Goal: Task Accomplishment & Management: Manage account settings

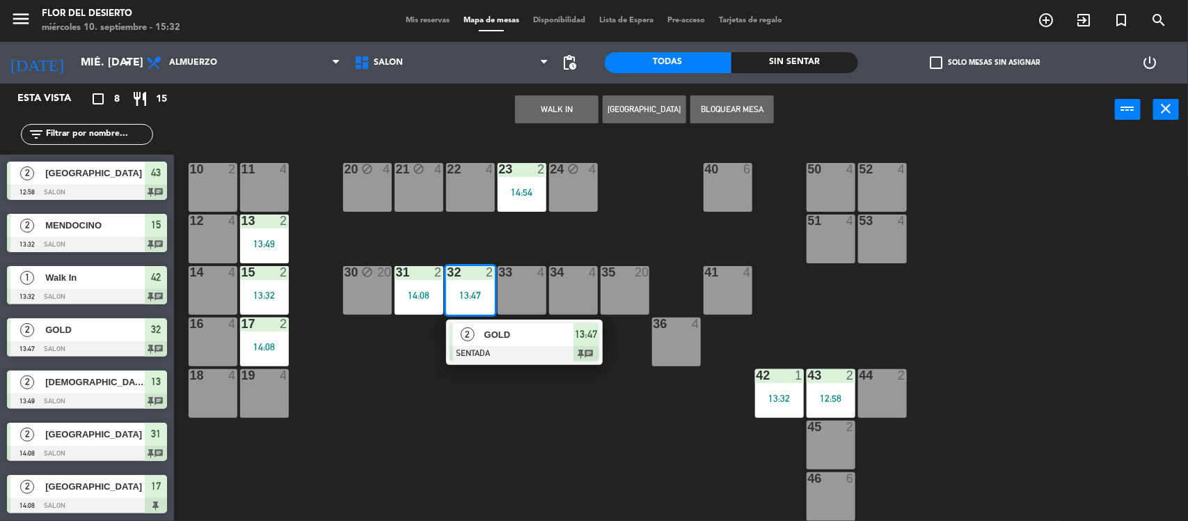
click at [411, 22] on span "Mis reservas" at bounding box center [428, 21] width 58 height 8
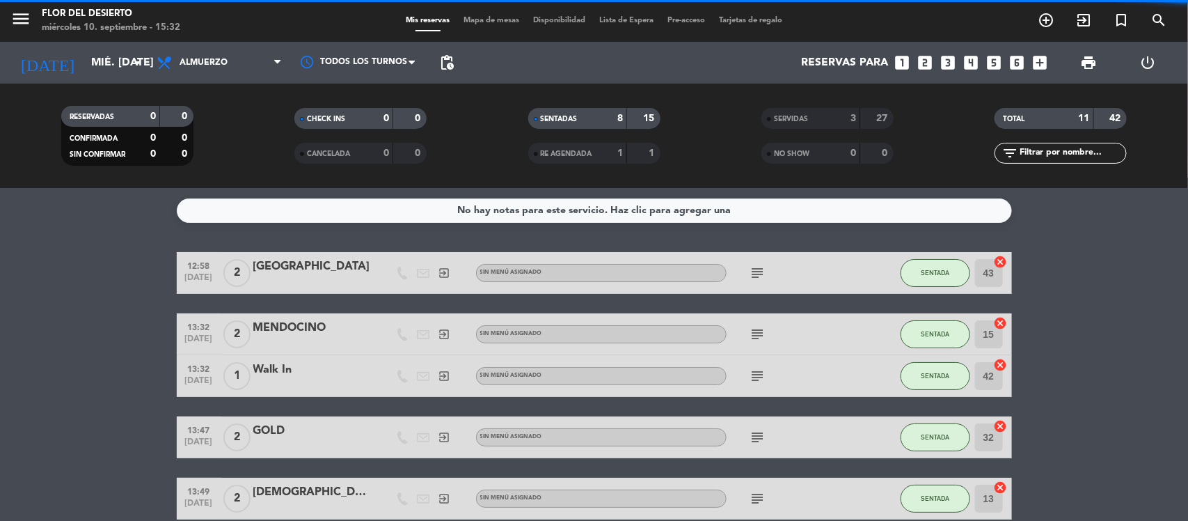
click at [489, 19] on span "Mapa de mesas" at bounding box center [492, 21] width 70 height 8
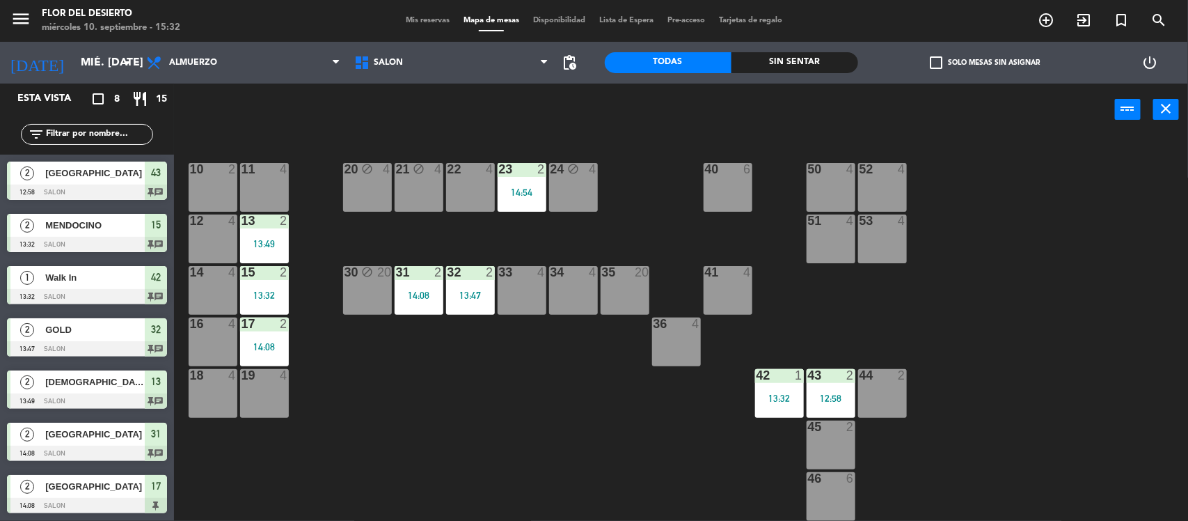
click at [370, 178] on div "20 block 4" at bounding box center [367, 187] width 49 height 49
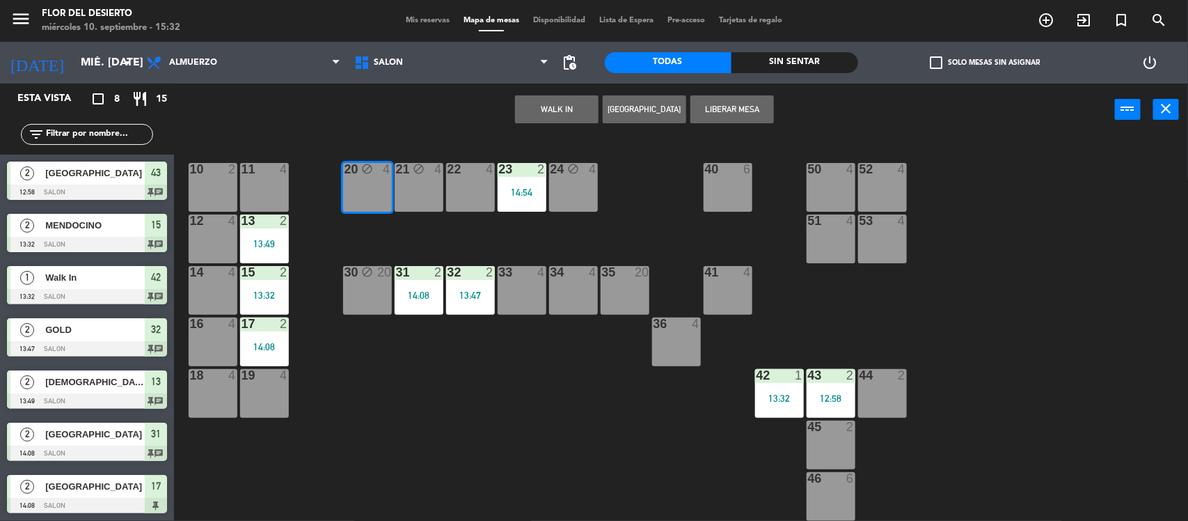
click at [535, 111] on button "WALK IN" at bounding box center [557, 109] width 84 height 28
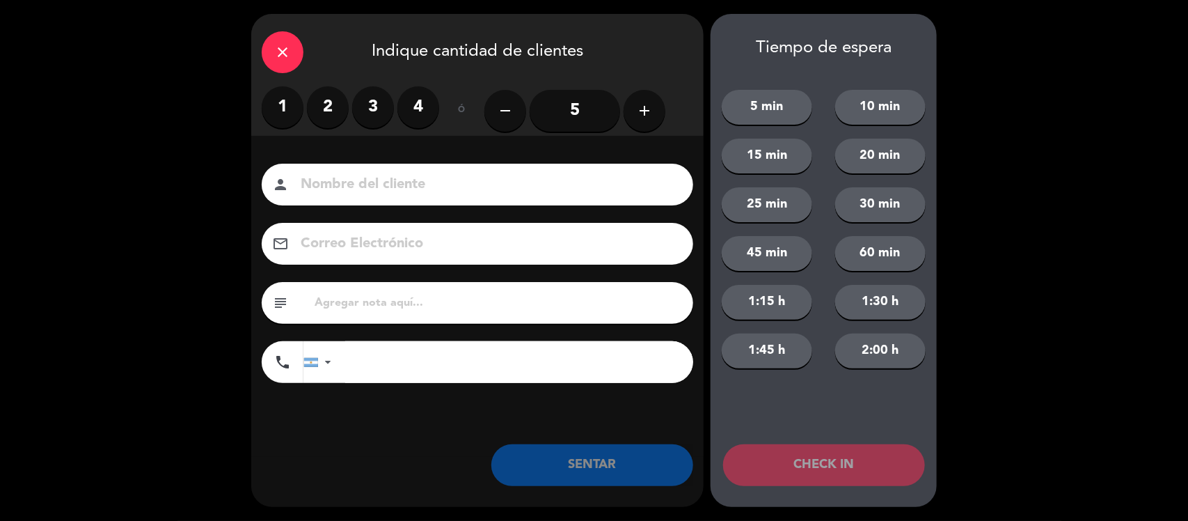
click at [362, 99] on label "3" at bounding box center [373, 107] width 42 height 42
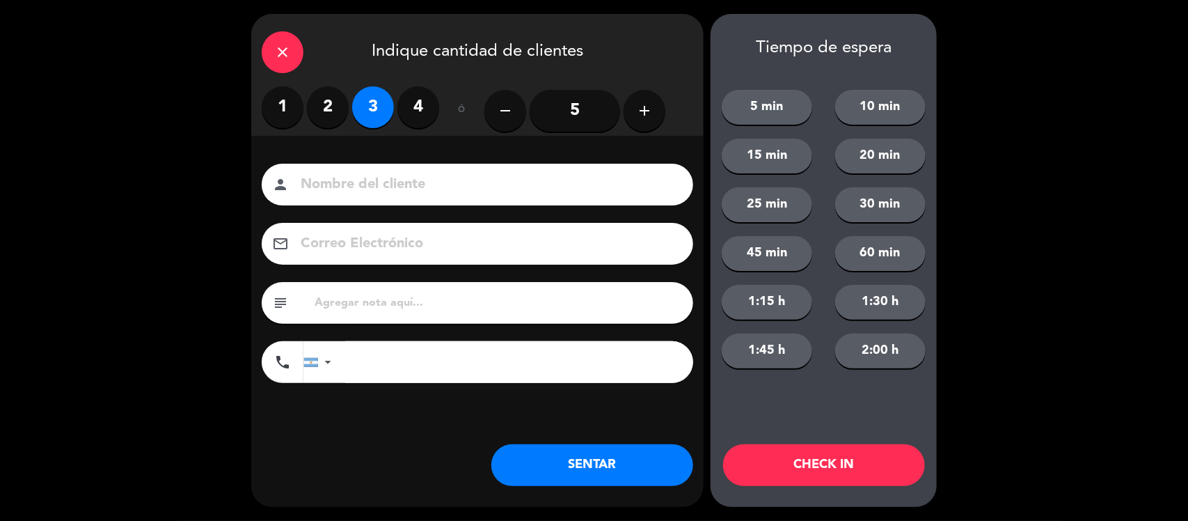
click at [373, 178] on input at bounding box center [487, 185] width 376 height 24
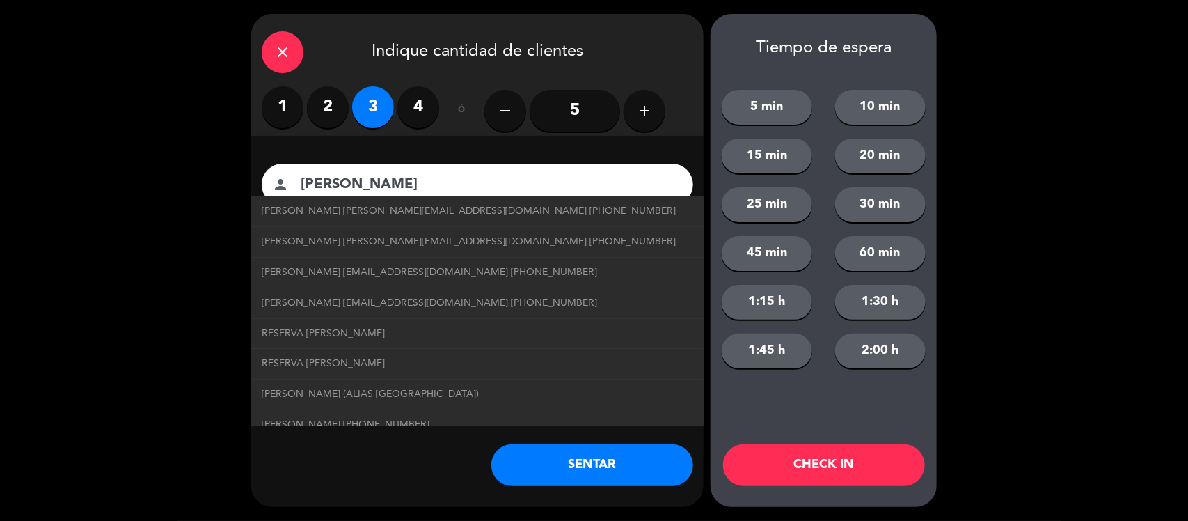
type input "[PERSON_NAME]"
click at [380, 455] on div "Nombre del cliente person [PERSON_NAME] [PERSON_NAME][EMAIL_ADDRESS][DOMAIN_NAM…" at bounding box center [477, 296] width 453 height 321
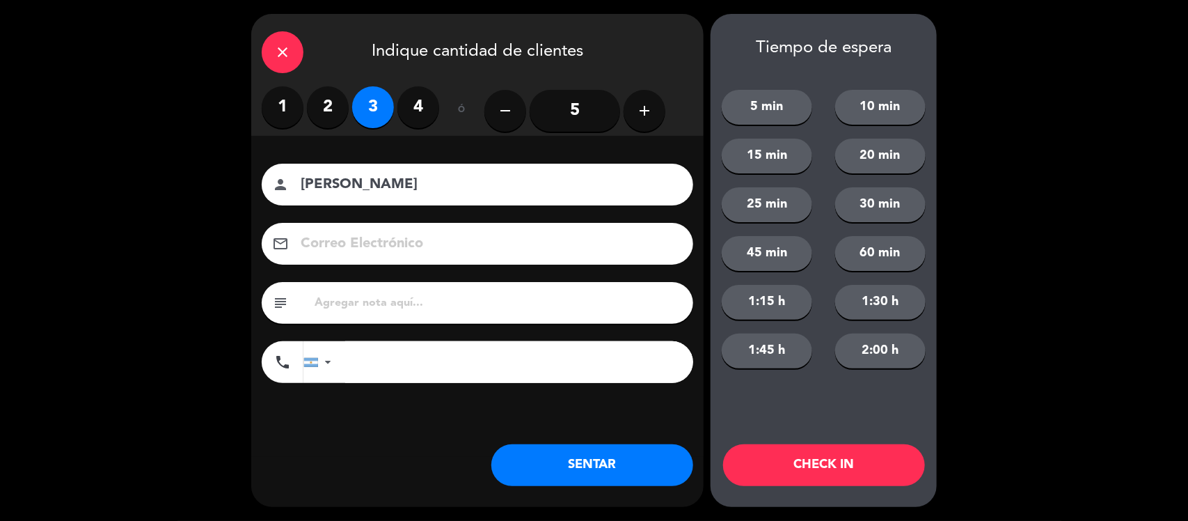
click at [573, 462] on button "SENTAR" at bounding box center [593, 465] width 202 height 42
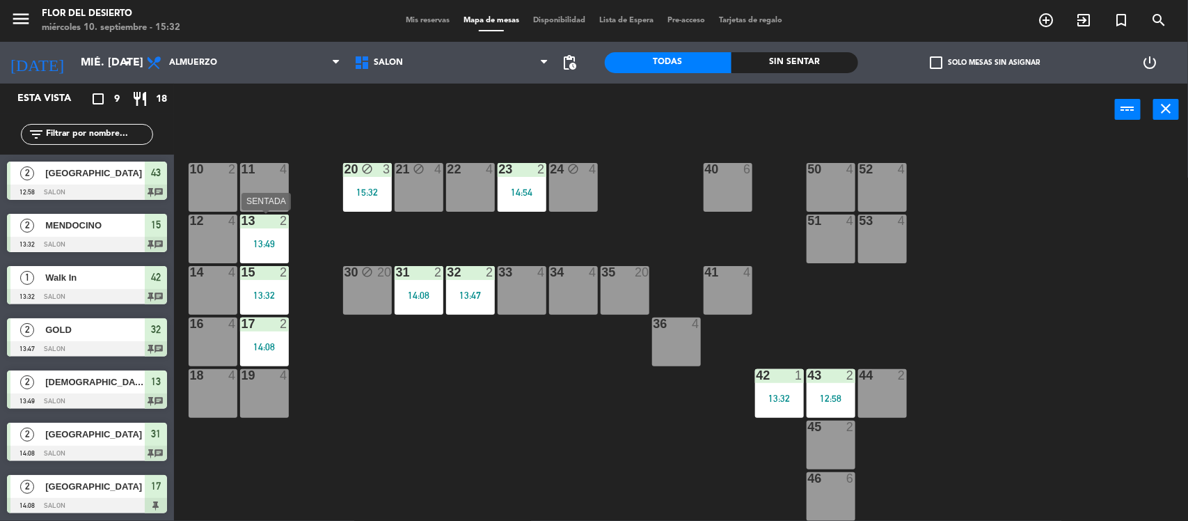
click at [265, 241] on div "13:49" at bounding box center [264, 244] width 49 height 10
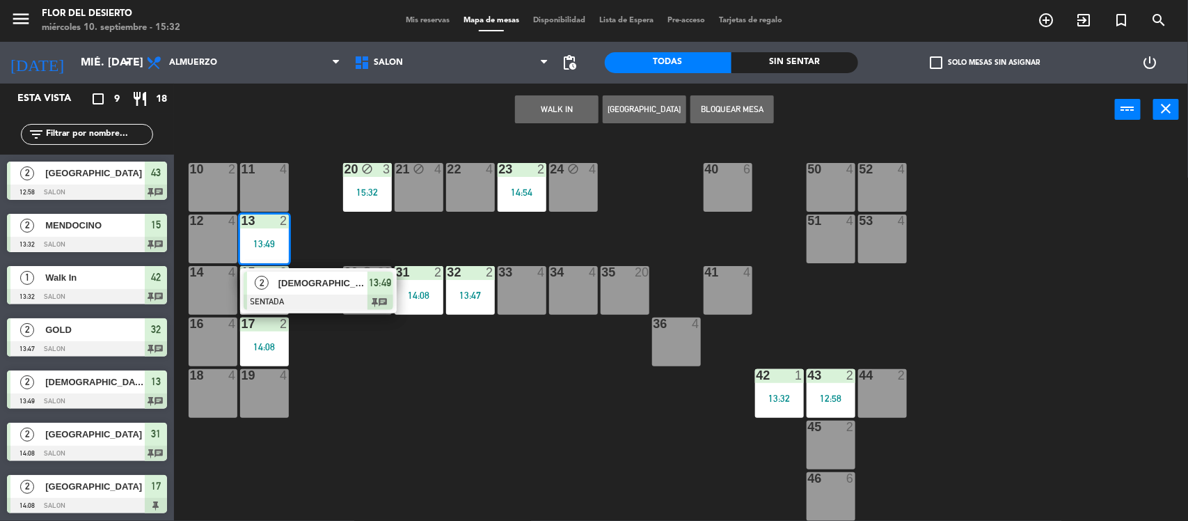
click at [306, 293] on div "[DEMOGRAPHIC_DATA]" at bounding box center [322, 283] width 91 height 23
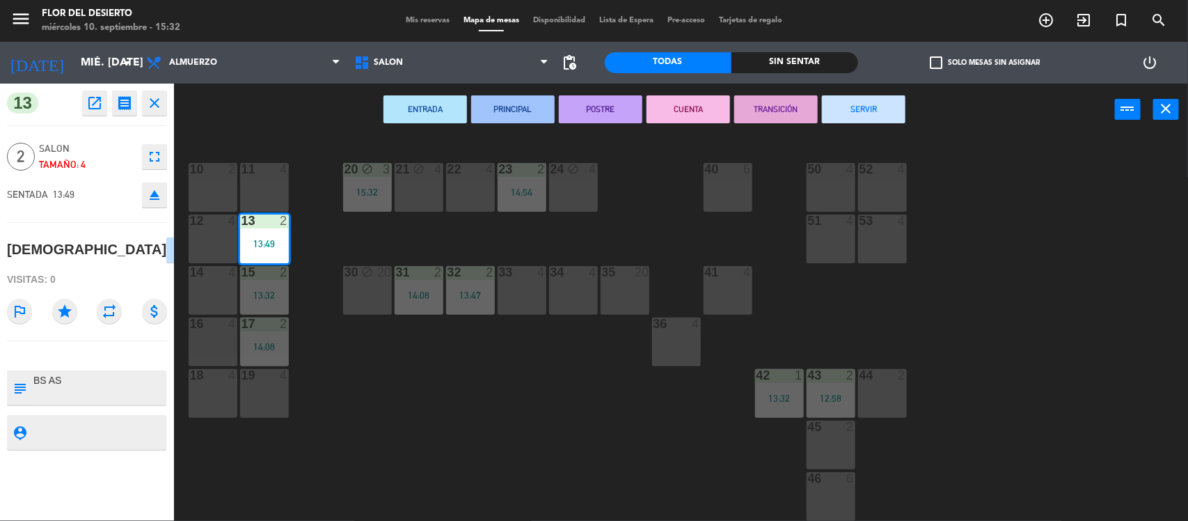
click at [886, 117] on button "SERVIR" at bounding box center [864, 109] width 84 height 28
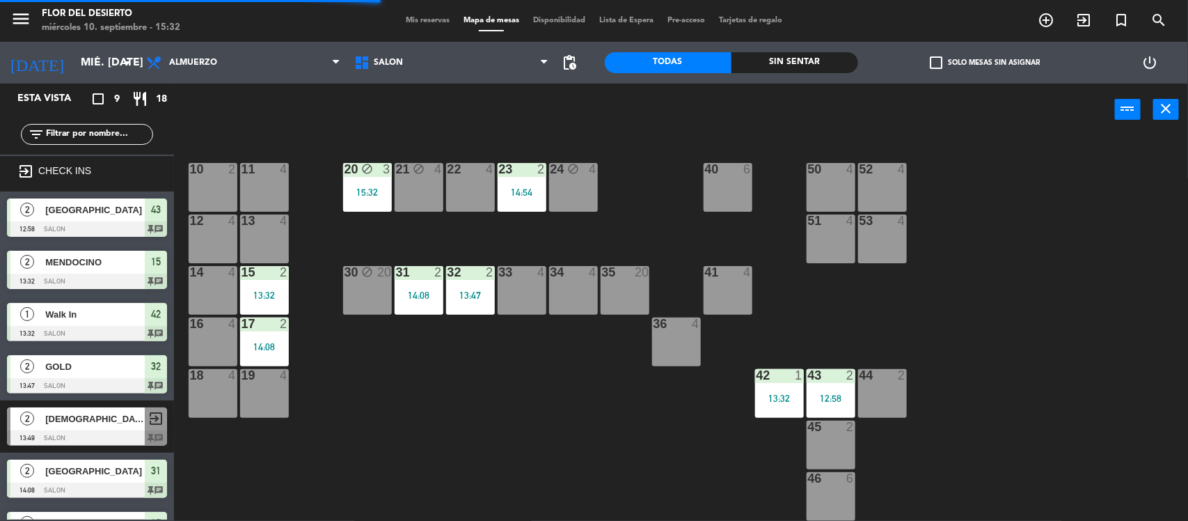
click at [277, 333] on div "17 2 14:08" at bounding box center [264, 341] width 49 height 49
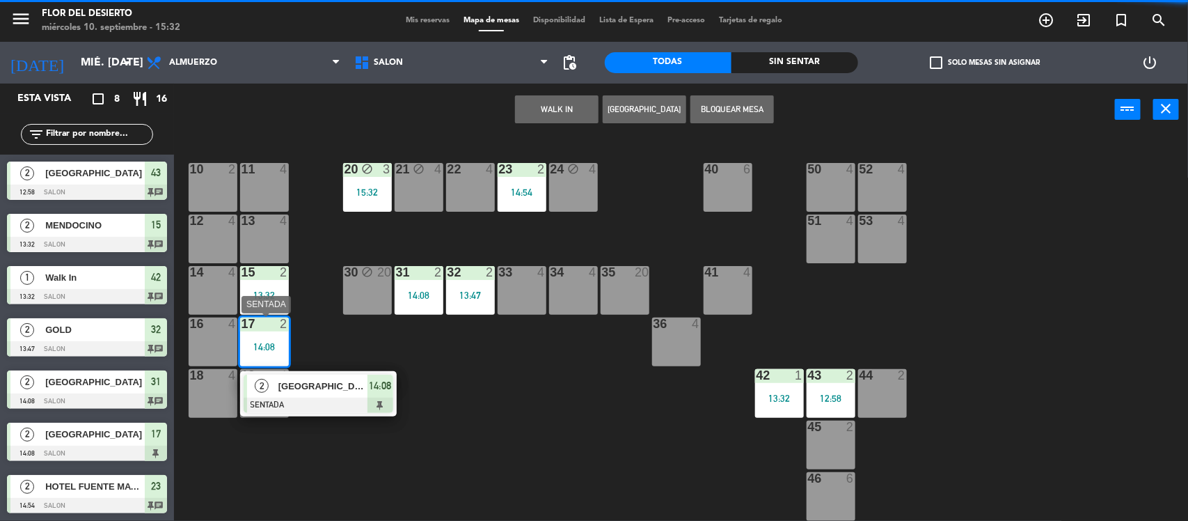
click at [334, 398] on div at bounding box center [319, 405] width 150 height 15
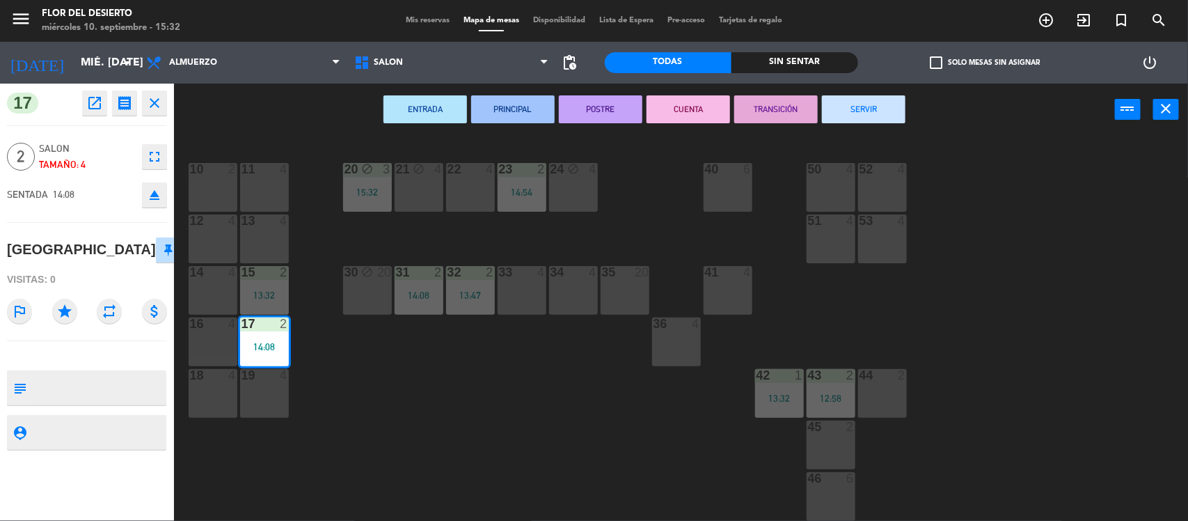
click at [893, 110] on button "SERVIR" at bounding box center [864, 109] width 84 height 28
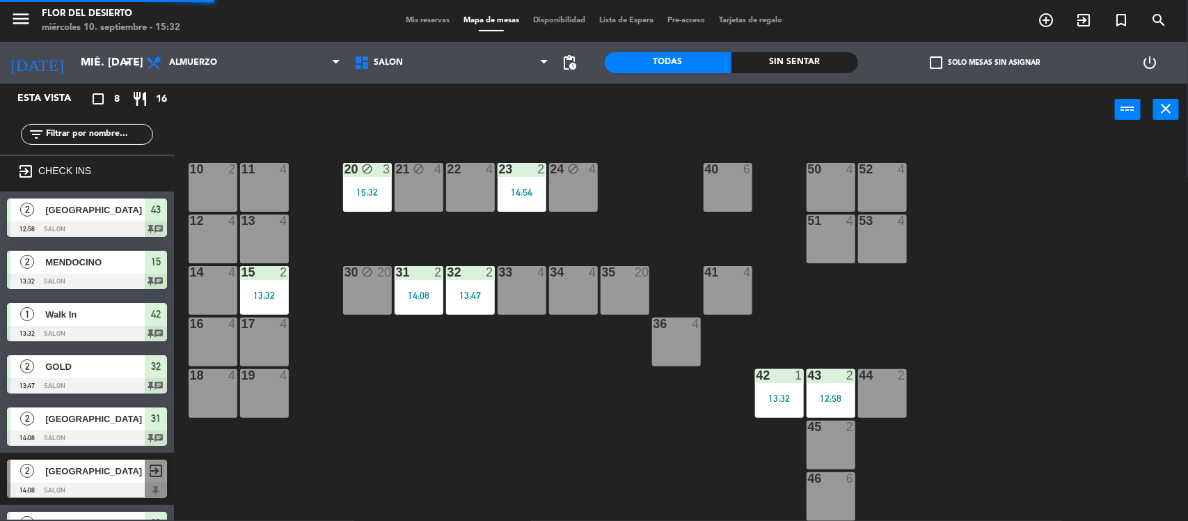
scroll to position [8, 0]
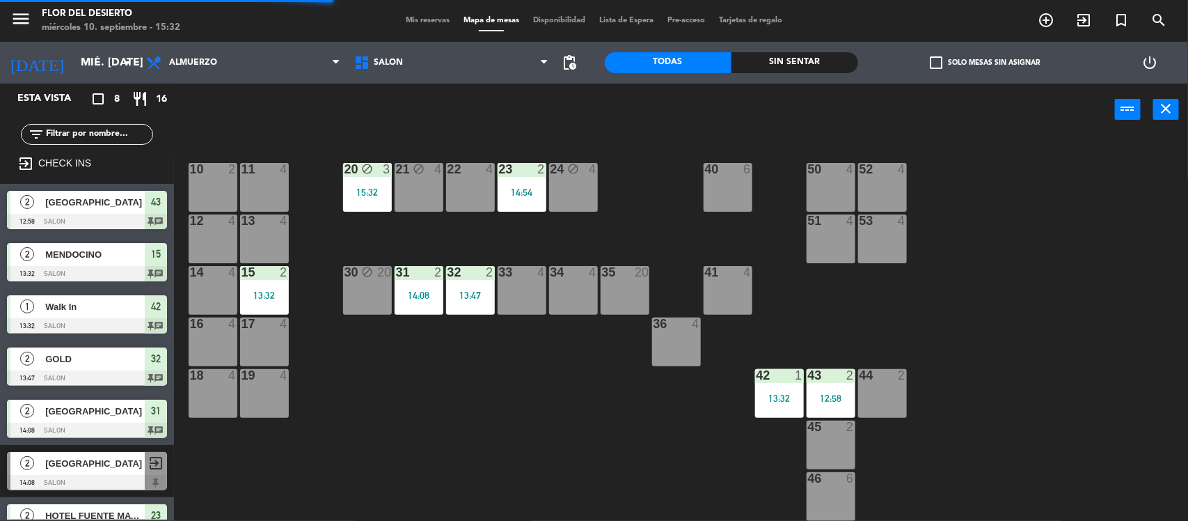
click at [230, 290] on div "14 4" at bounding box center [213, 290] width 49 height 49
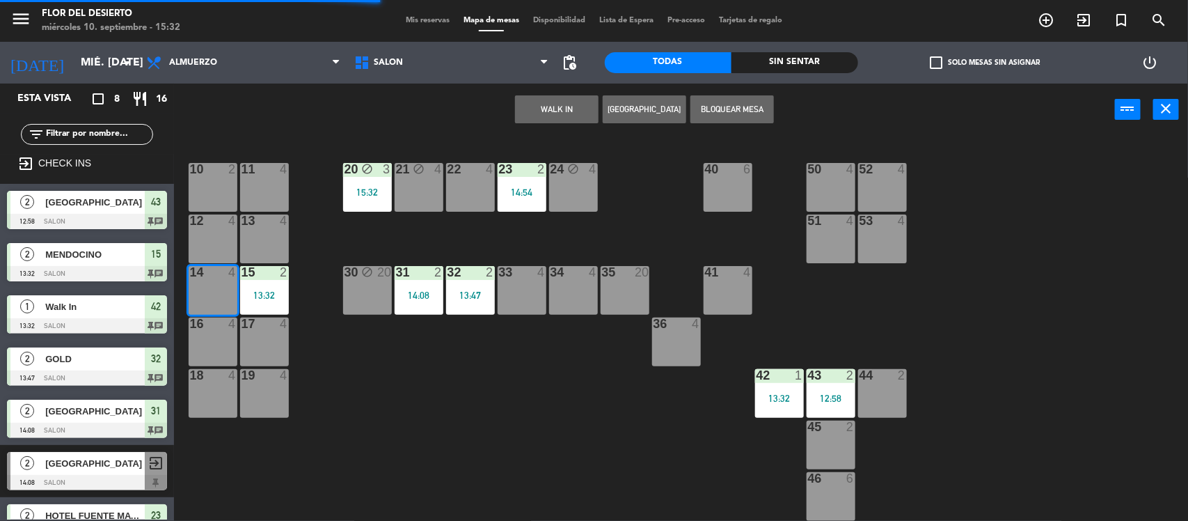
click at [335, 350] on div "10 2 11 4 20 block 3 15:32 21 block 4 22 4 23 2 14:54 24 block 4 40 6 50 4 52 4…" at bounding box center [687, 330] width 1003 height 385
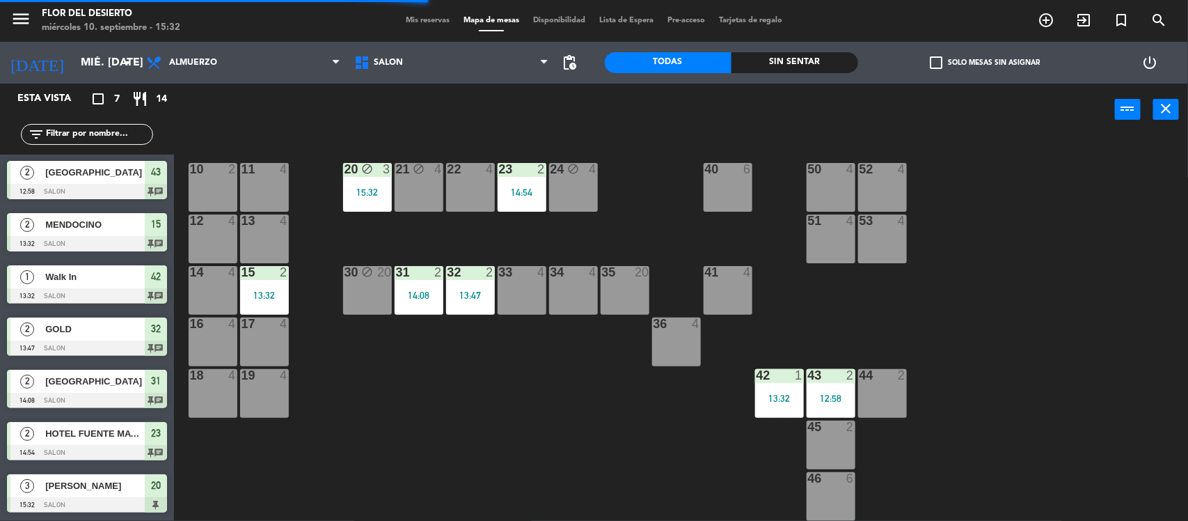
scroll to position [1, 0]
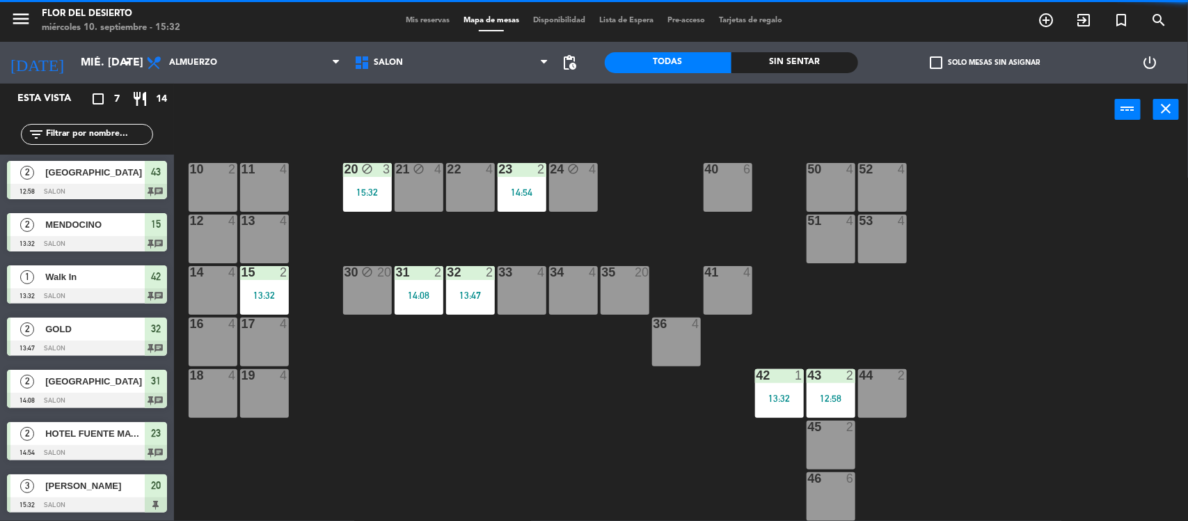
click at [259, 297] on div "13:32" at bounding box center [264, 295] width 49 height 10
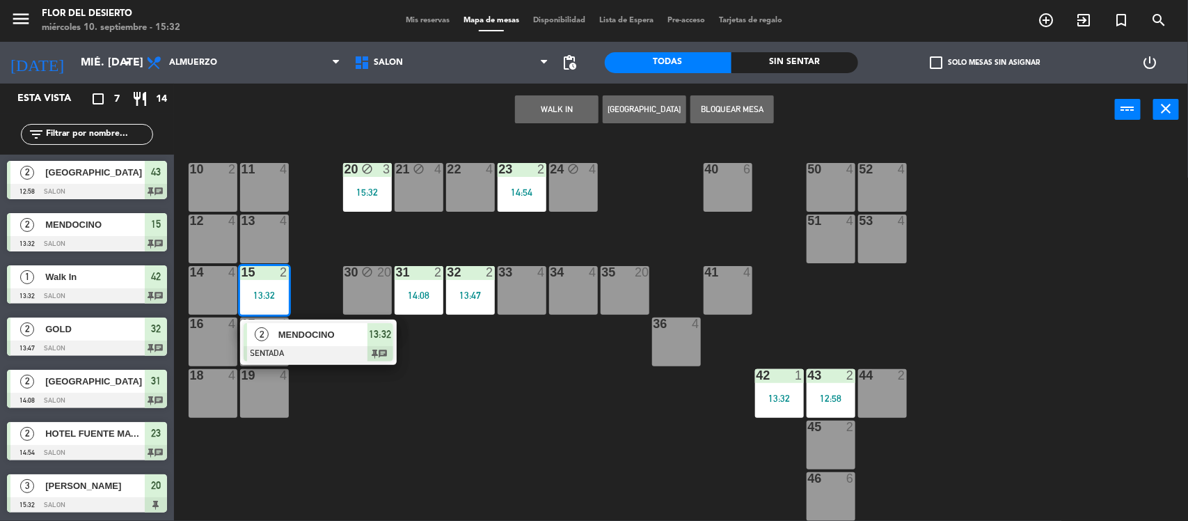
click at [307, 332] on span "MENDOCINO" at bounding box center [322, 334] width 89 height 15
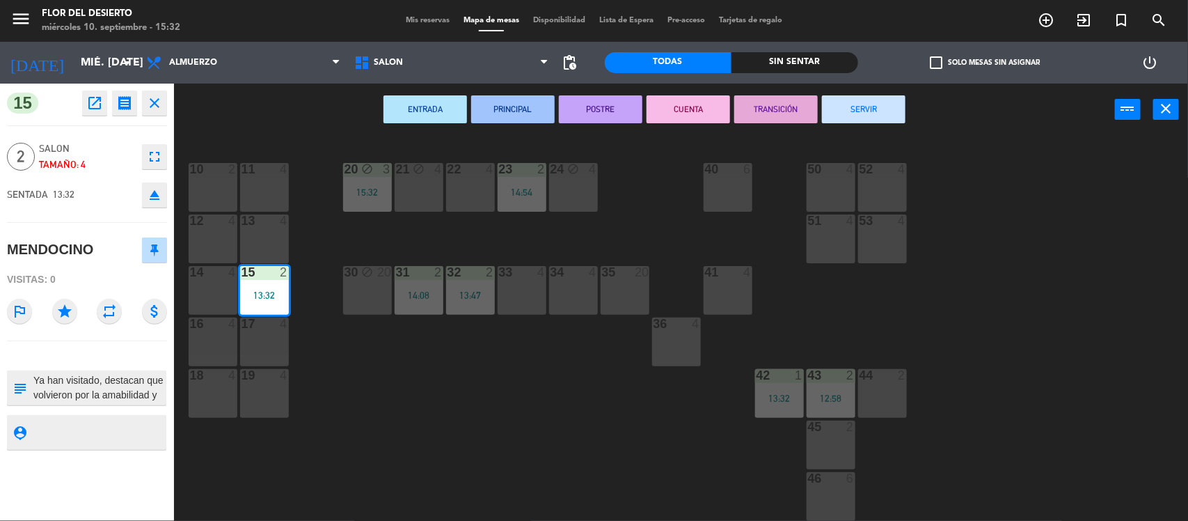
click at [895, 103] on button "SERVIR" at bounding box center [864, 109] width 84 height 28
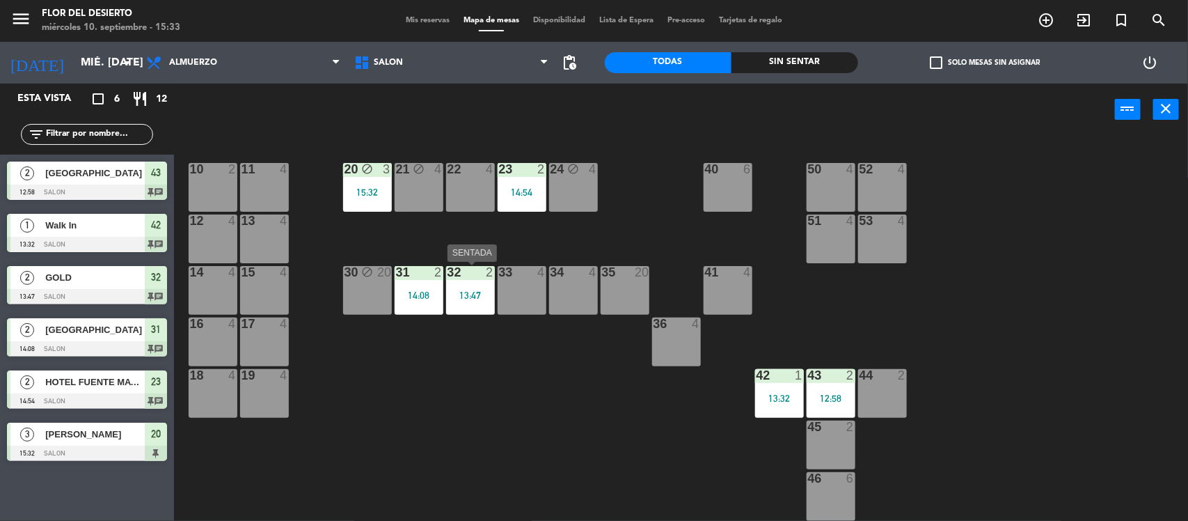
click at [475, 286] on div "32 2 13:47" at bounding box center [470, 290] width 49 height 49
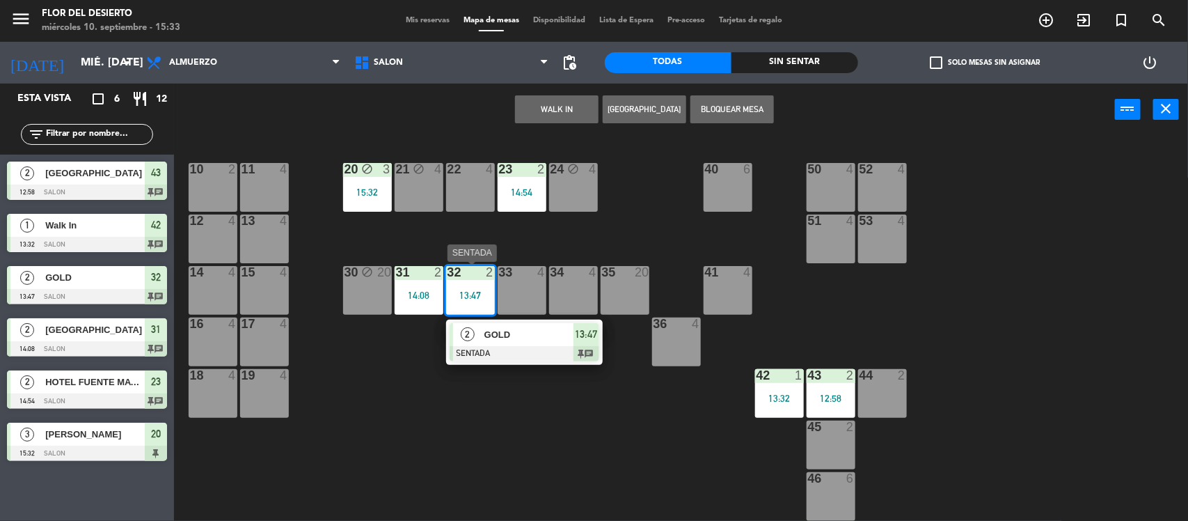
click at [531, 350] on div at bounding box center [525, 353] width 150 height 15
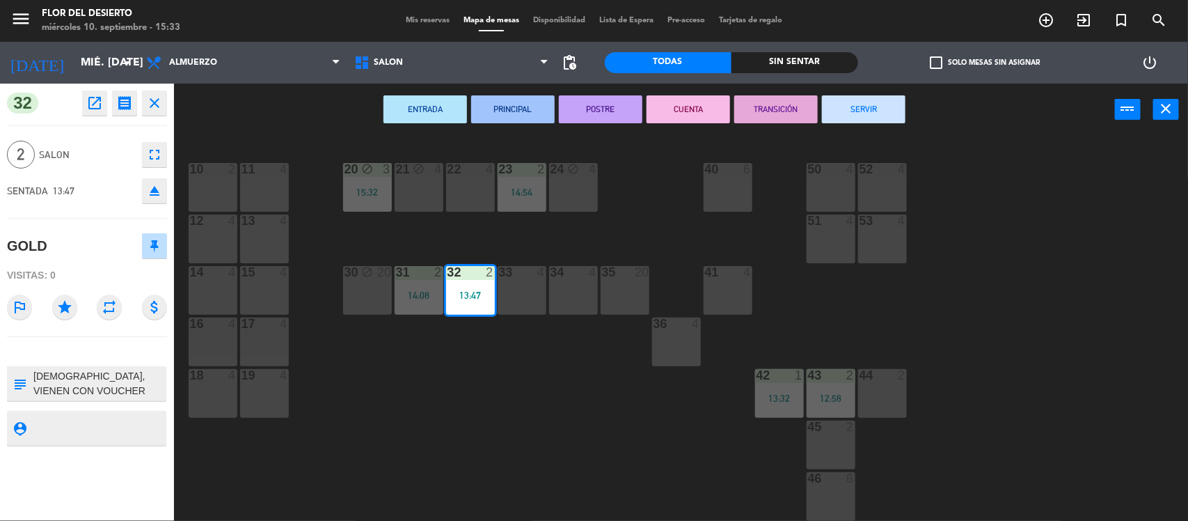
click at [82, 105] on button "open_in_new" at bounding box center [94, 103] width 25 height 25
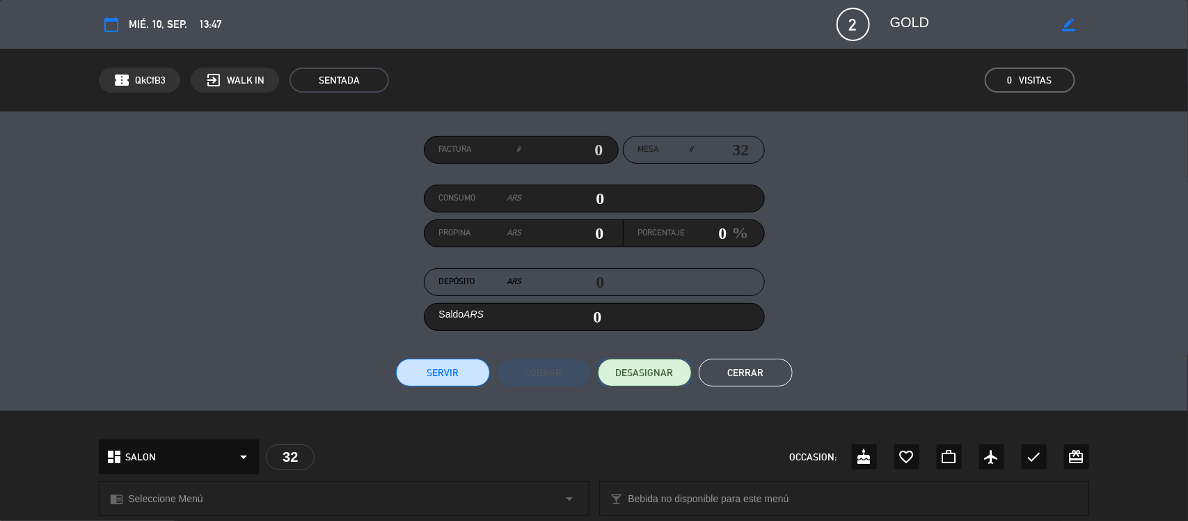
click at [636, 377] on span "DESASIGNAR" at bounding box center [645, 373] width 58 height 15
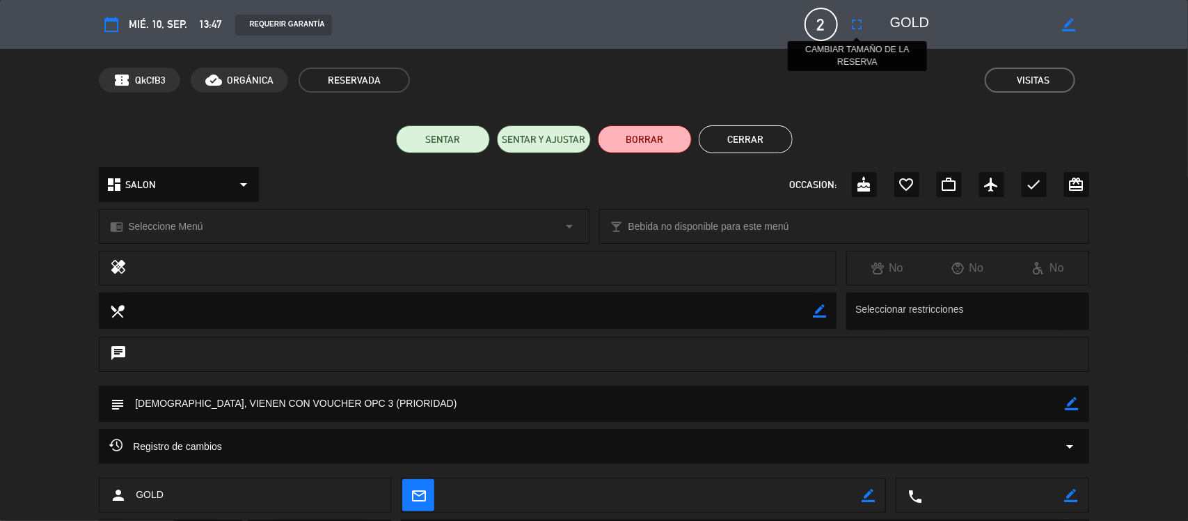
click at [851, 19] on icon "fullscreen" at bounding box center [857, 24] width 17 height 17
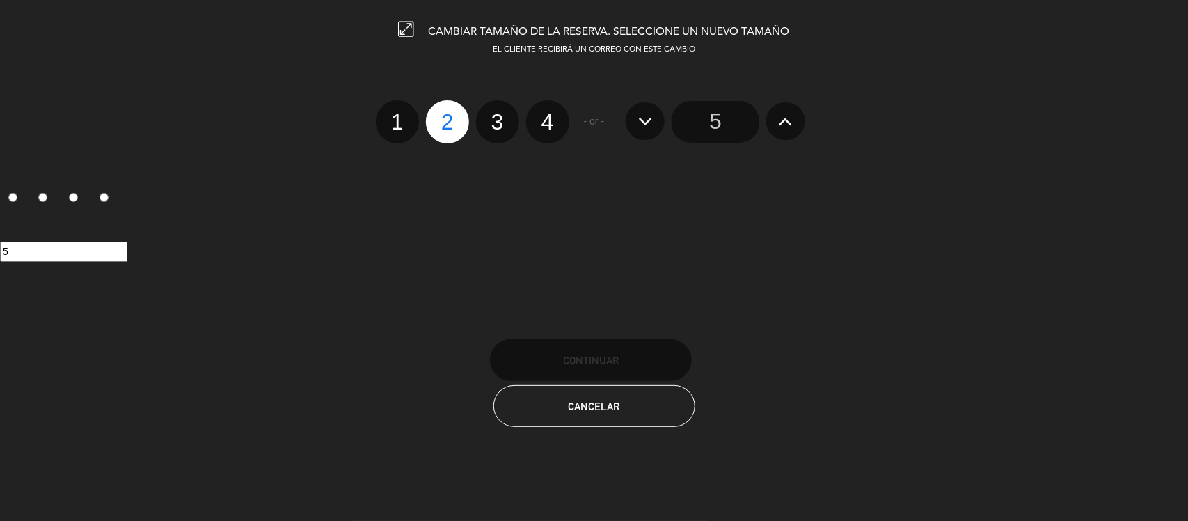
click at [503, 123] on label "3" at bounding box center [497, 121] width 43 height 43
click at [501, 114] on input "3" at bounding box center [496, 109] width 9 height 9
radio input "true"
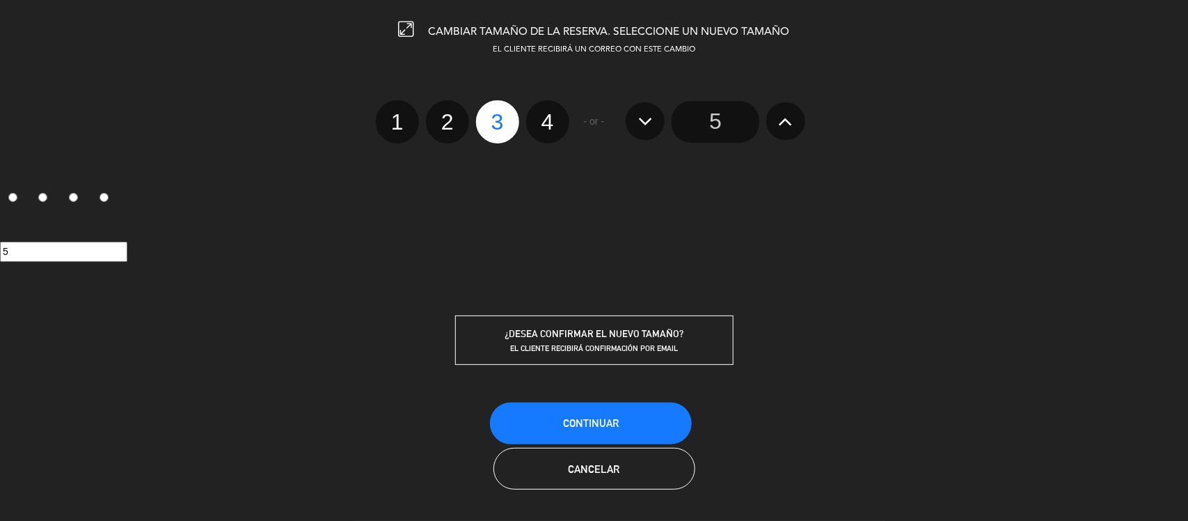
radio input "false"
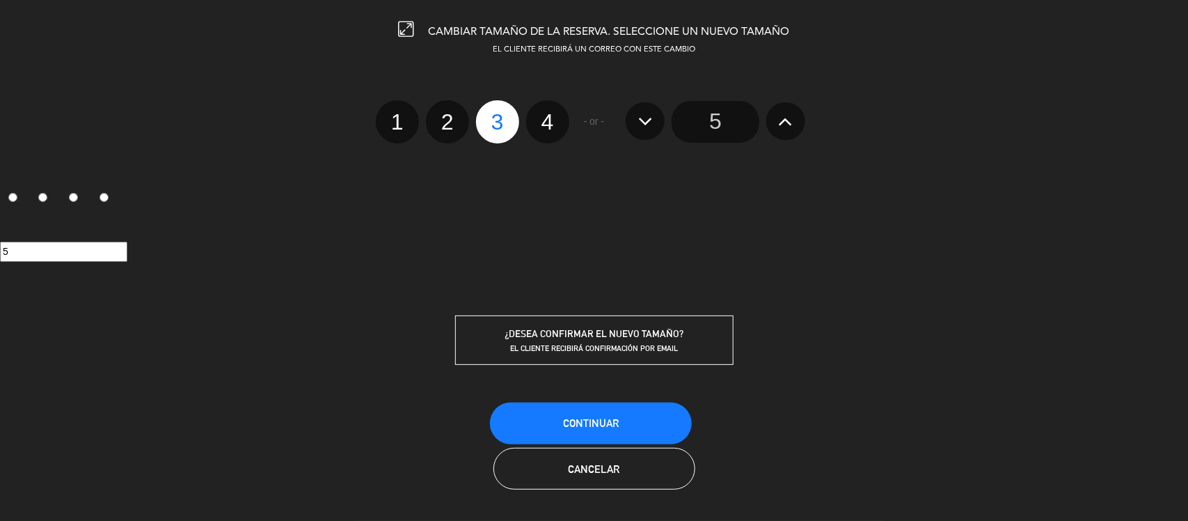
radio input "false"
radio input "true"
click at [590, 411] on button "Continuar" at bounding box center [591, 423] width 202 height 42
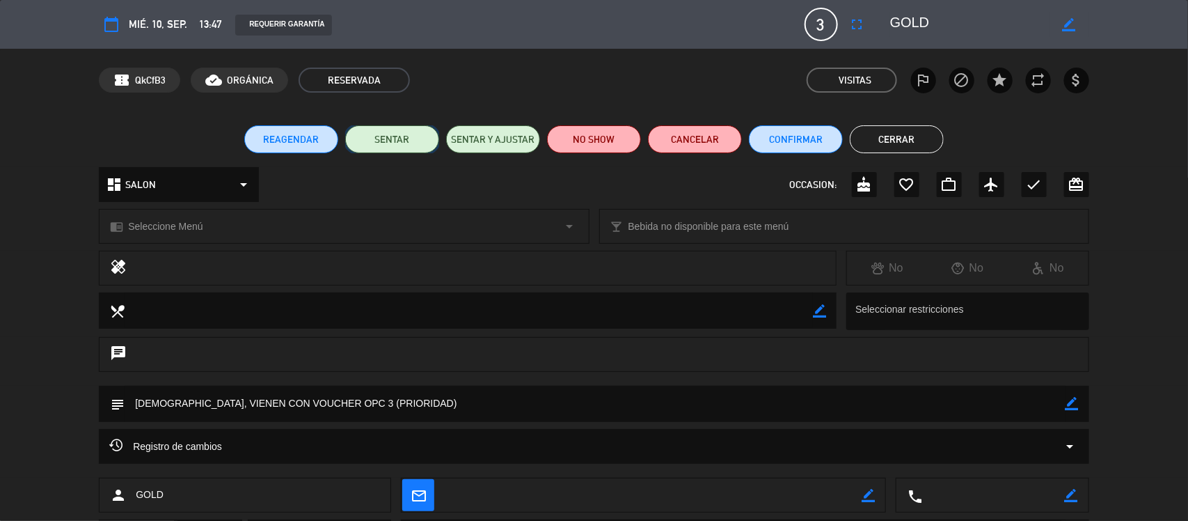
click at [394, 129] on button "SENTAR" at bounding box center [392, 139] width 94 height 28
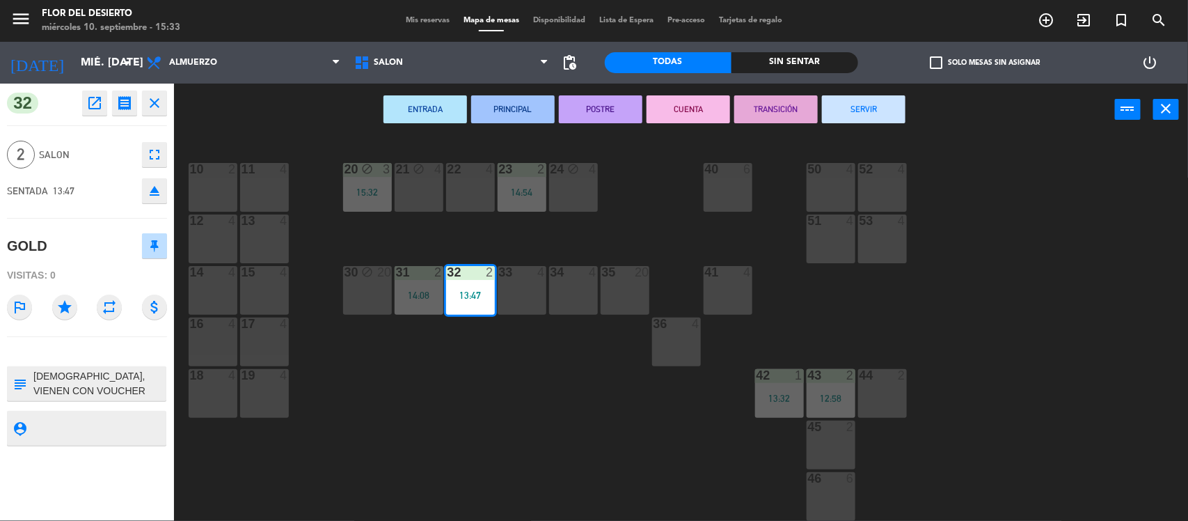
click at [502, 379] on div "10 2 11 4 20 block 3 15:32 21 block 4 22 4 23 2 14:54 24 block 4 40 6 50 4 52 4…" at bounding box center [687, 330] width 1003 height 385
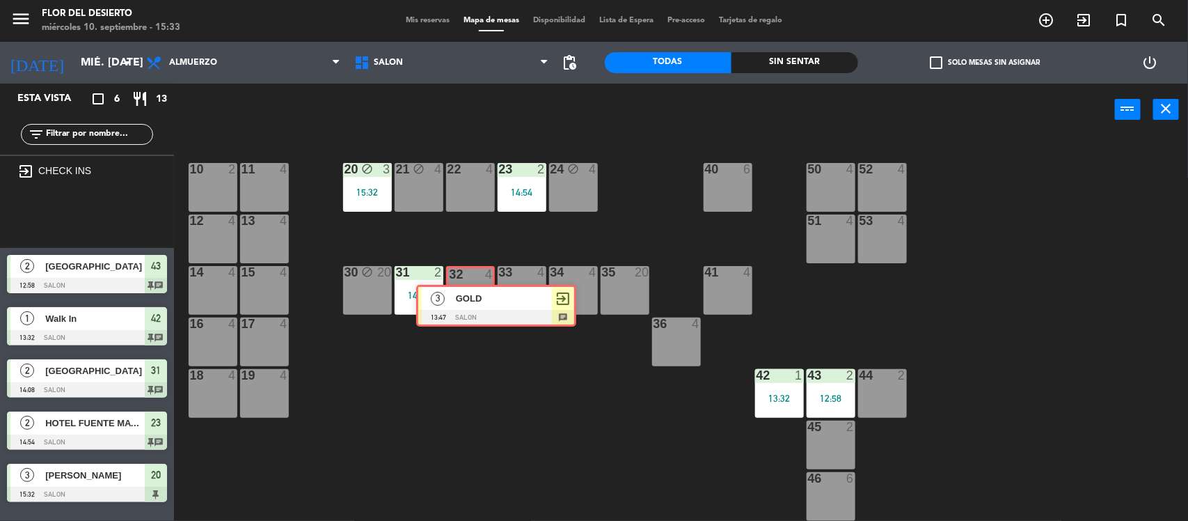
drag, startPoint x: 68, startPoint y: 211, endPoint x: 476, endPoint y: 298, distance: 417.2
click at [476, 298] on div "Esta vista crop_square 6 restaurant 13 filter_list exit_to_app CHECK INS 3 GOLD…" at bounding box center [594, 303] width 1188 height 439
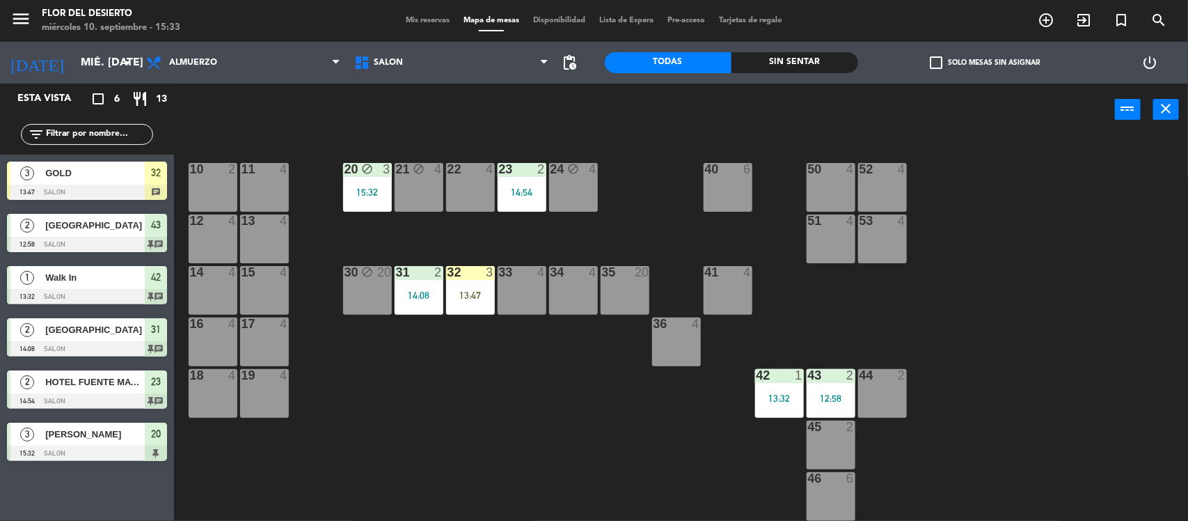
click at [476, 298] on div "13:47" at bounding box center [470, 295] width 49 height 10
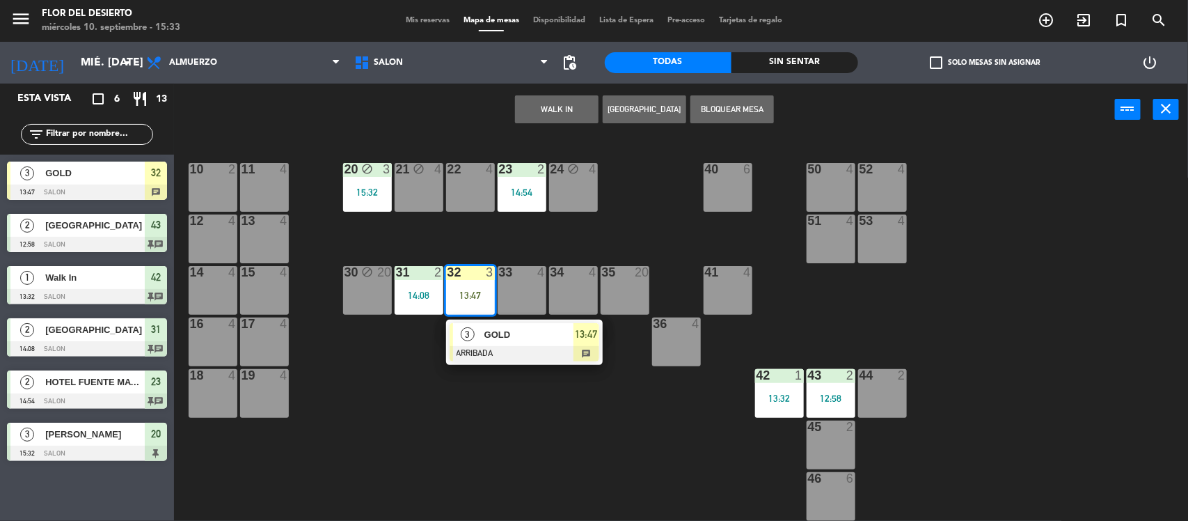
click at [499, 333] on span "GOLD" at bounding box center [529, 334] width 89 height 15
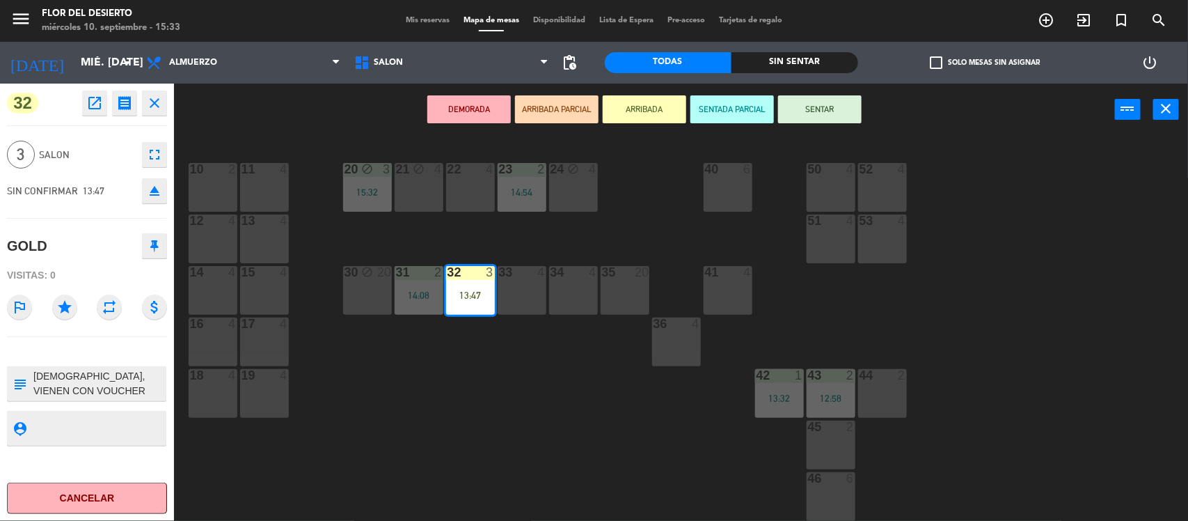
click at [822, 118] on button "SENTAR" at bounding box center [820, 109] width 84 height 28
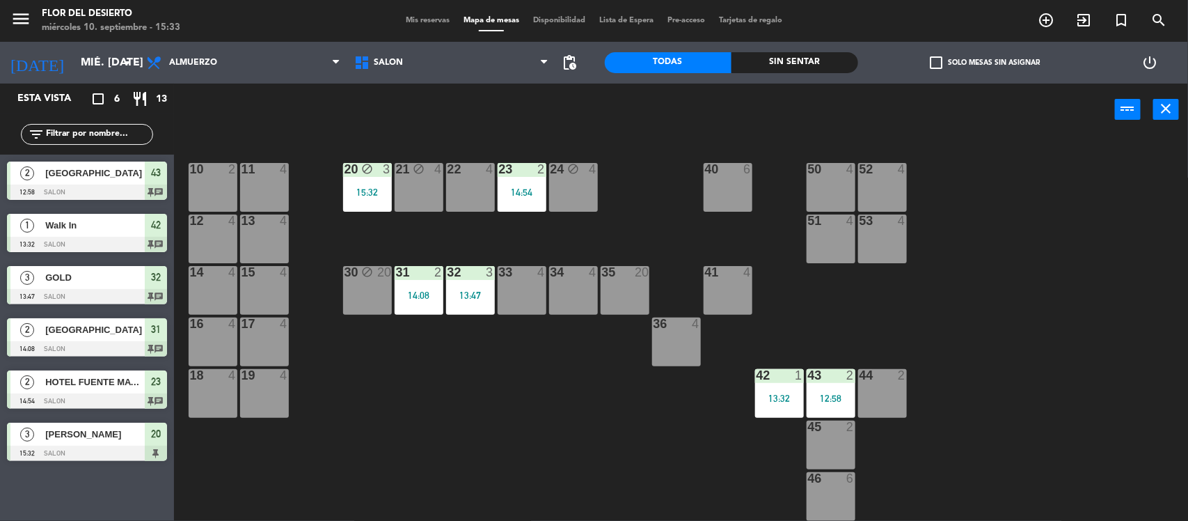
click at [411, 281] on div "31 2 14:08" at bounding box center [419, 290] width 49 height 49
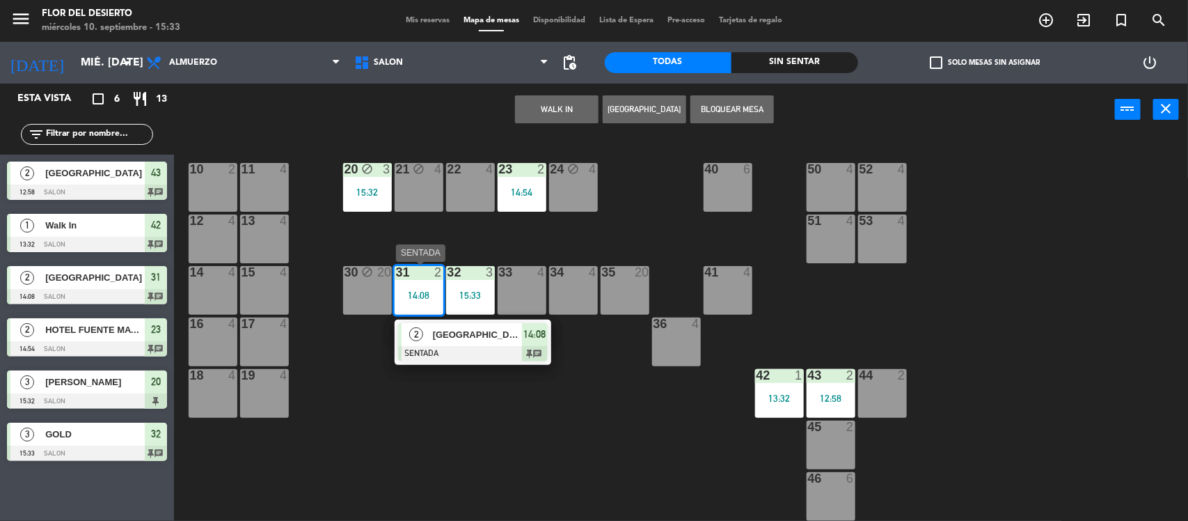
click at [448, 350] on div at bounding box center [473, 353] width 150 height 15
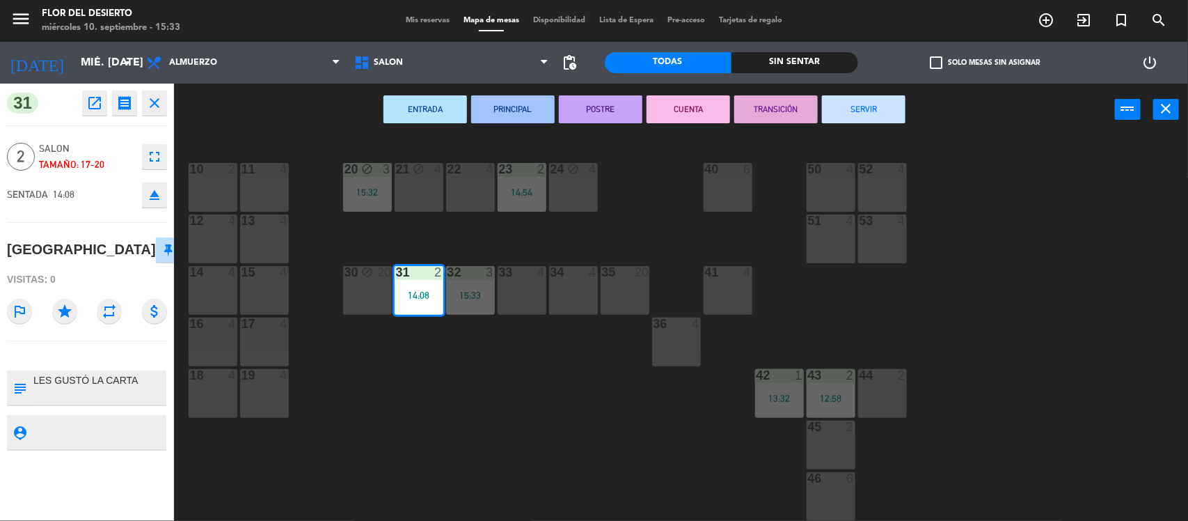
click at [867, 116] on button "SERVIR" at bounding box center [864, 109] width 84 height 28
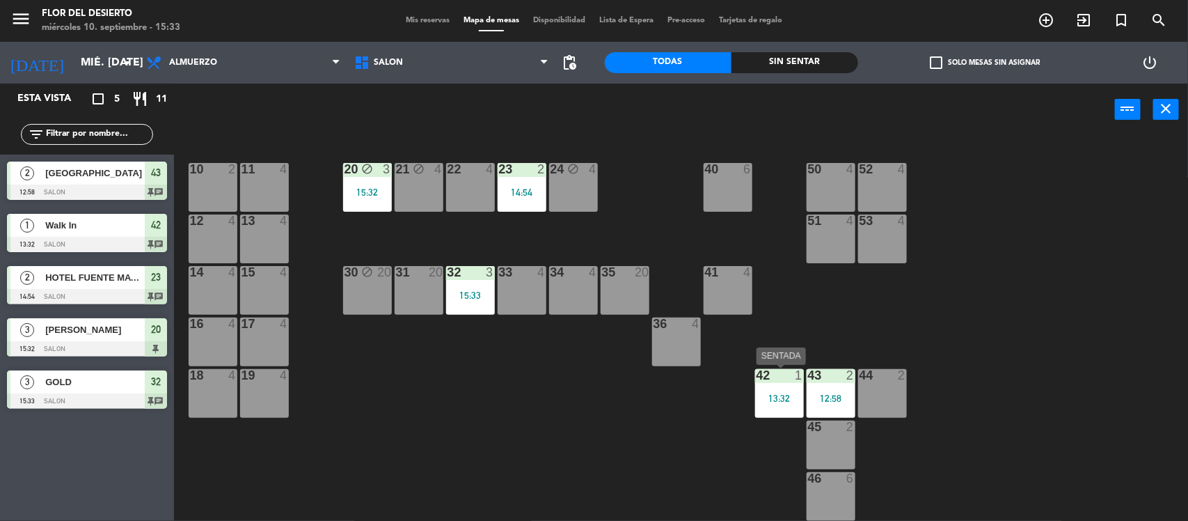
click at [802, 395] on div "13:32" at bounding box center [779, 398] width 49 height 10
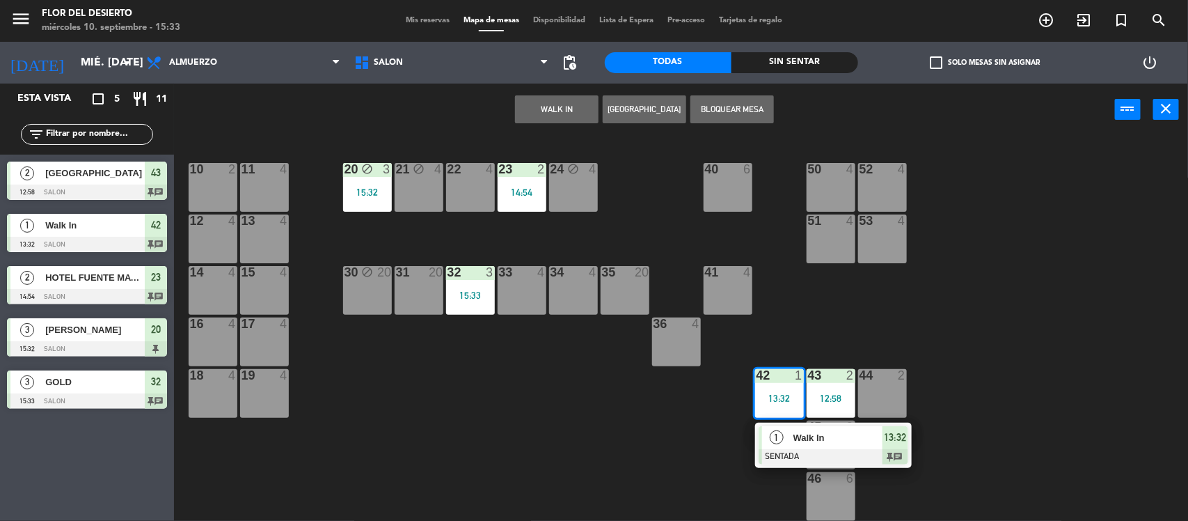
click at [785, 439] on div "1" at bounding box center [777, 437] width 30 height 23
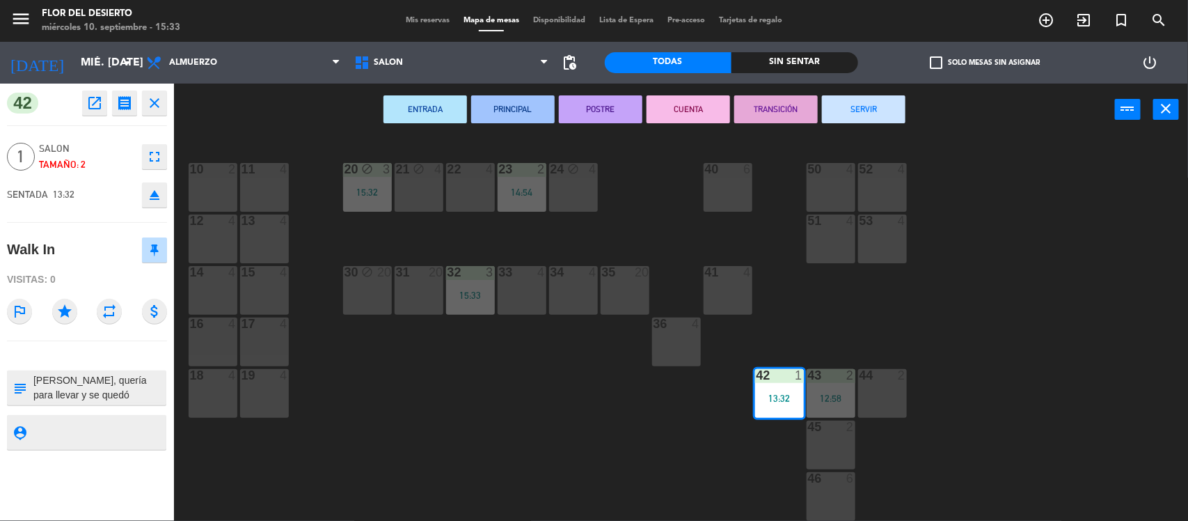
click at [853, 94] on div "ENTRADA PRINCIPAL POSTRE CUENTA TRANSICIÓN SERVIR power_input close" at bounding box center [644, 110] width 941 height 53
click at [93, 107] on icon "open_in_new" at bounding box center [94, 103] width 17 height 17
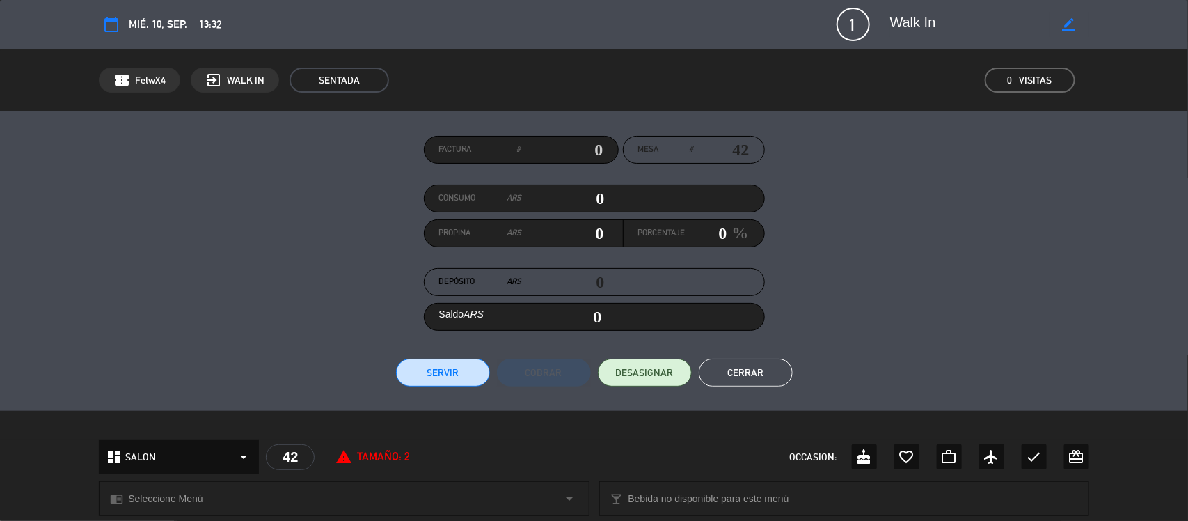
click at [1074, 26] on icon "border_color" at bounding box center [1069, 24] width 13 height 13
drag, startPoint x: 1019, startPoint y: 22, endPoint x: 862, endPoint y: -6, distance: 159.1
click at [862, 0] on html "close × [PERSON_NAME] DEL DESIERTO × chrome_reader_mode Listado de Reservas acc…" at bounding box center [594, 260] width 1188 height 521
click at [952, 24] on textarea at bounding box center [969, 24] width 159 height 25
type textarea "W"
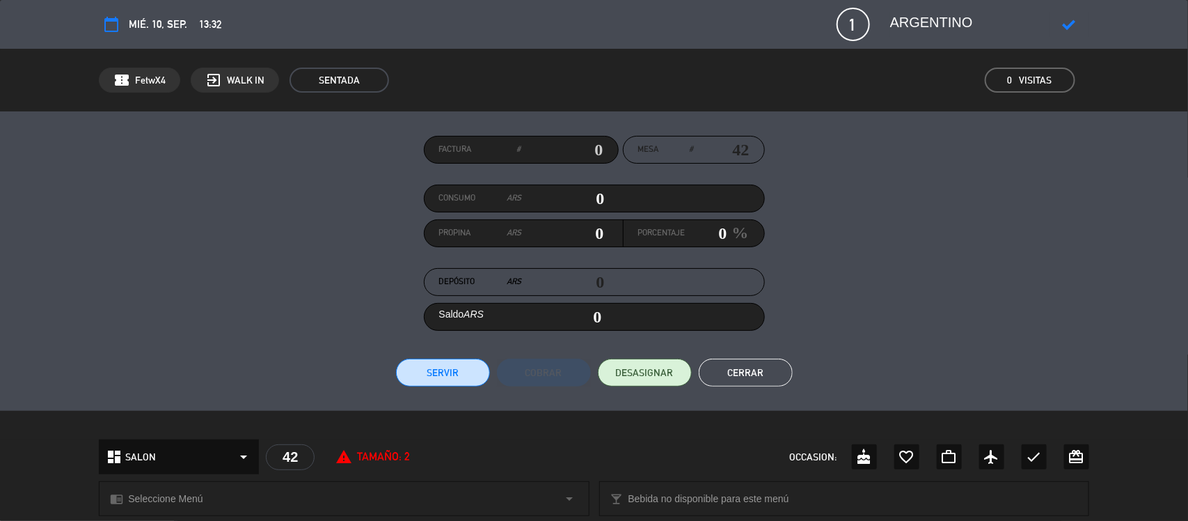
type textarea "ARGENTINO"
click at [1072, 26] on icon at bounding box center [1069, 24] width 13 height 13
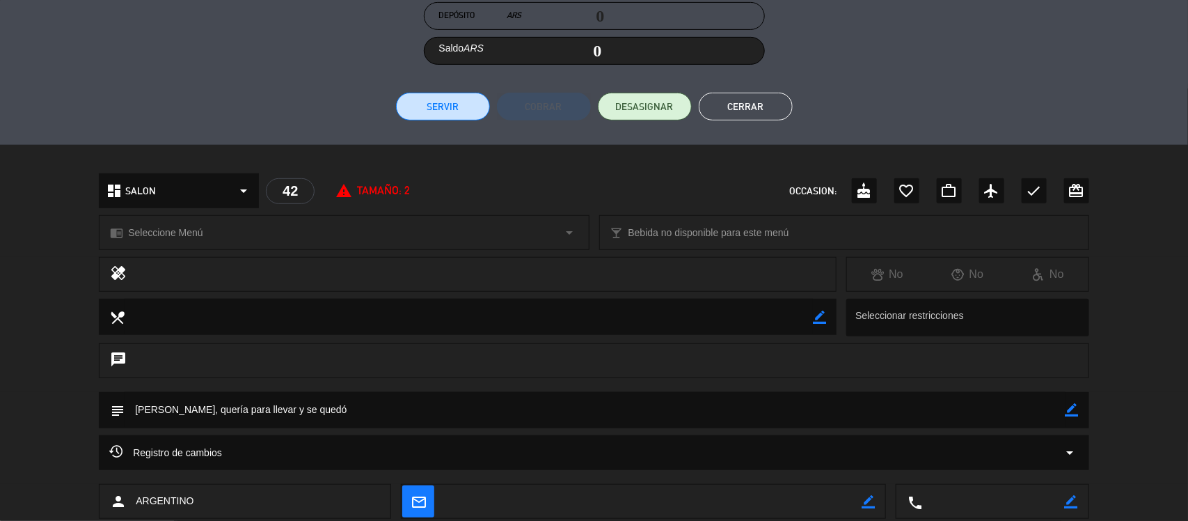
scroll to position [347, 0]
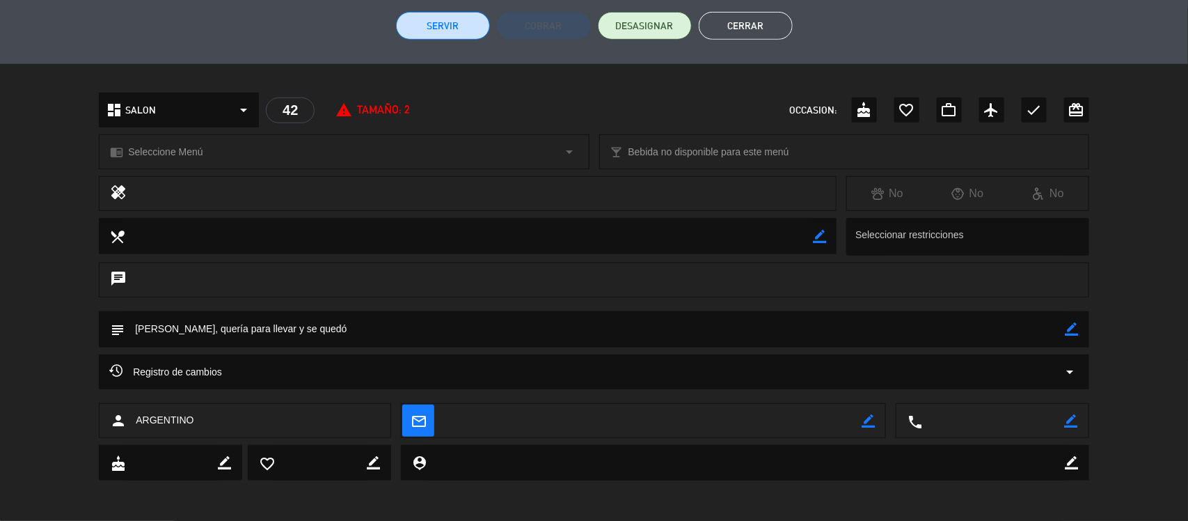
click at [171, 324] on textarea at bounding box center [595, 329] width 941 height 36
click at [154, 327] on textarea at bounding box center [595, 329] width 941 height 36
click at [1074, 336] on div "border_color" at bounding box center [1072, 329] width 13 height 36
click at [1060, 333] on textarea at bounding box center [595, 329] width 941 height 36
click at [1067, 331] on icon "border_color" at bounding box center [1072, 328] width 13 height 13
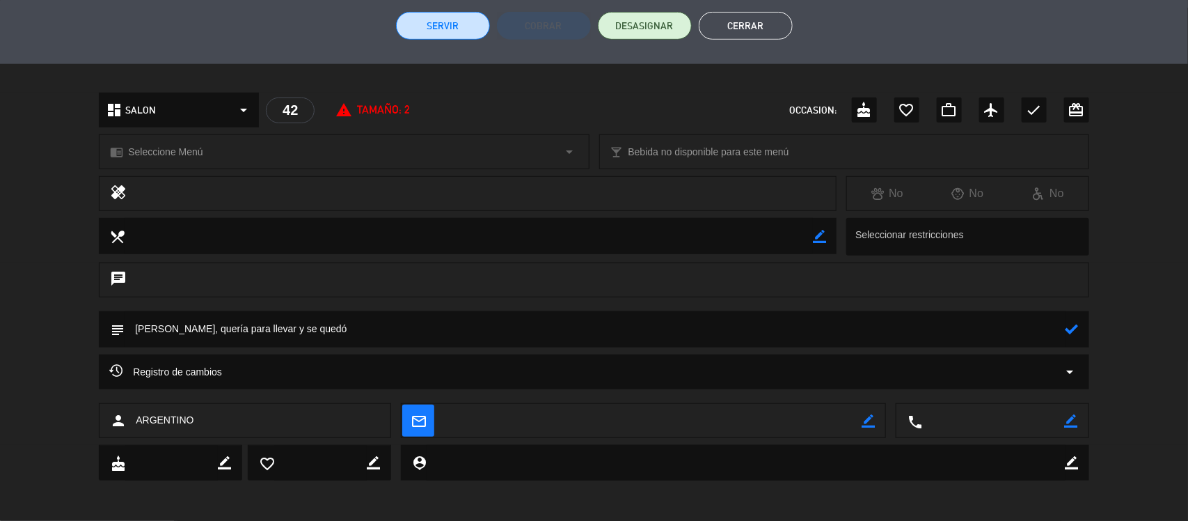
click at [167, 329] on textarea at bounding box center [595, 329] width 941 height 36
click at [1066, 329] on icon at bounding box center [1072, 328] width 13 height 13
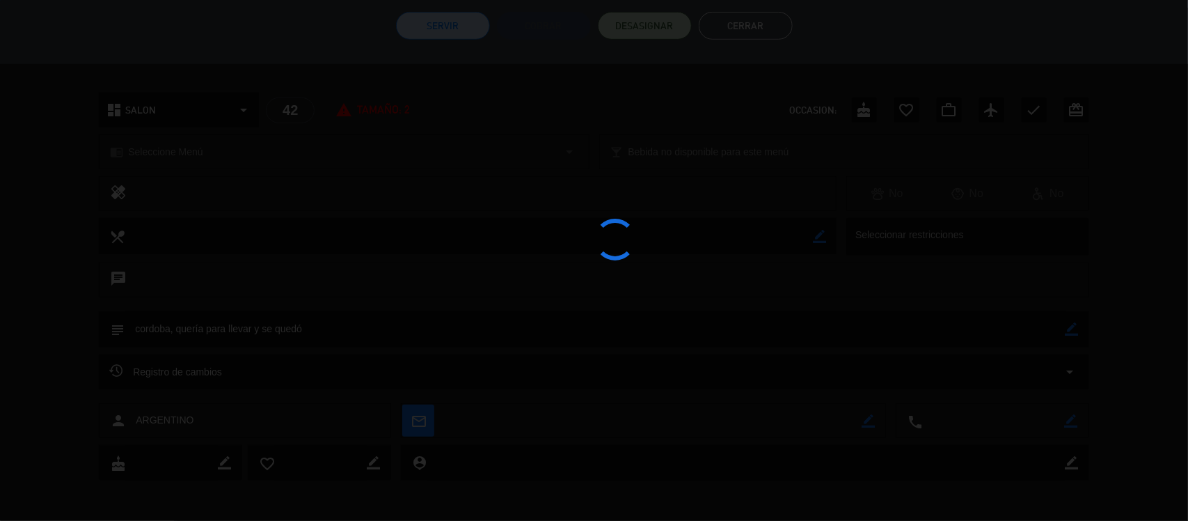
type textarea "cordoba, quería para llevar y se quedó"
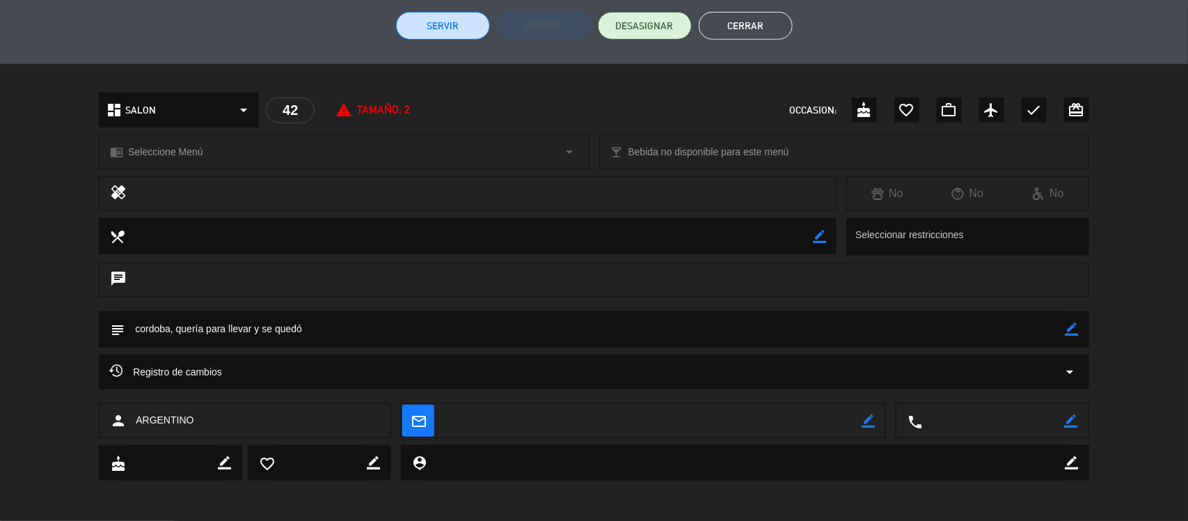
click at [752, 18] on button "Cerrar" at bounding box center [746, 26] width 94 height 28
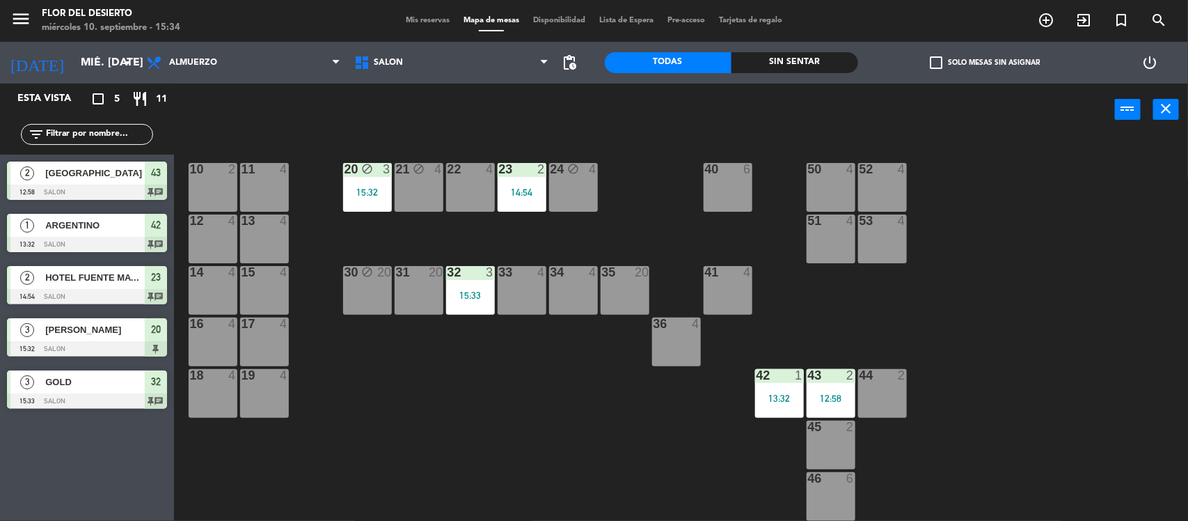
click at [433, 15] on div "Mis reservas Mapa de mesas Disponibilidad Lista de Espera Pre-acceso Tarjetas d…" at bounding box center [594, 21] width 391 height 13
click at [429, 17] on span "Mis reservas" at bounding box center [428, 21] width 58 height 8
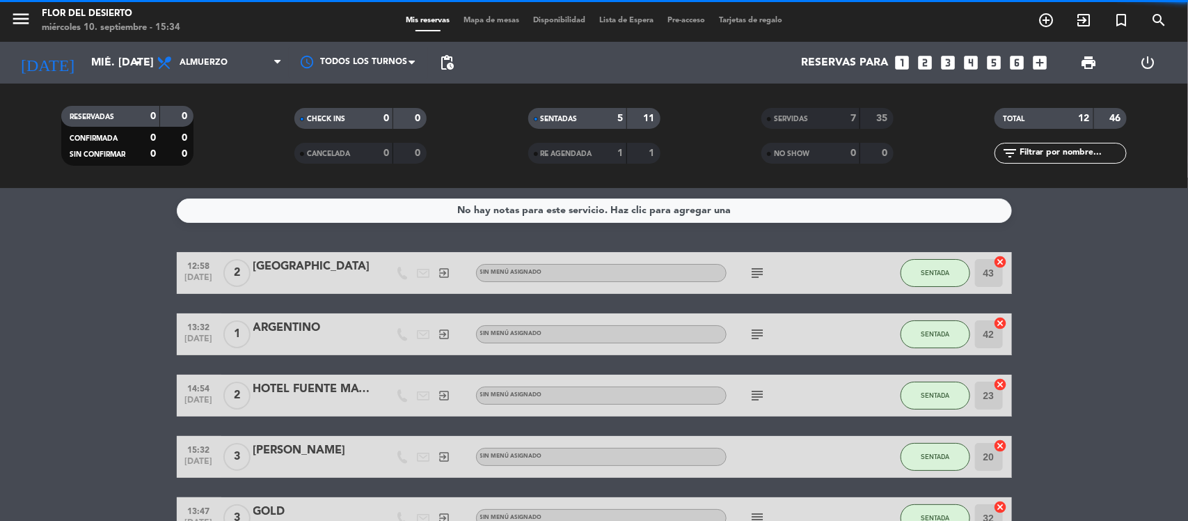
click at [493, 21] on span "Mapa de mesas" at bounding box center [492, 21] width 70 height 8
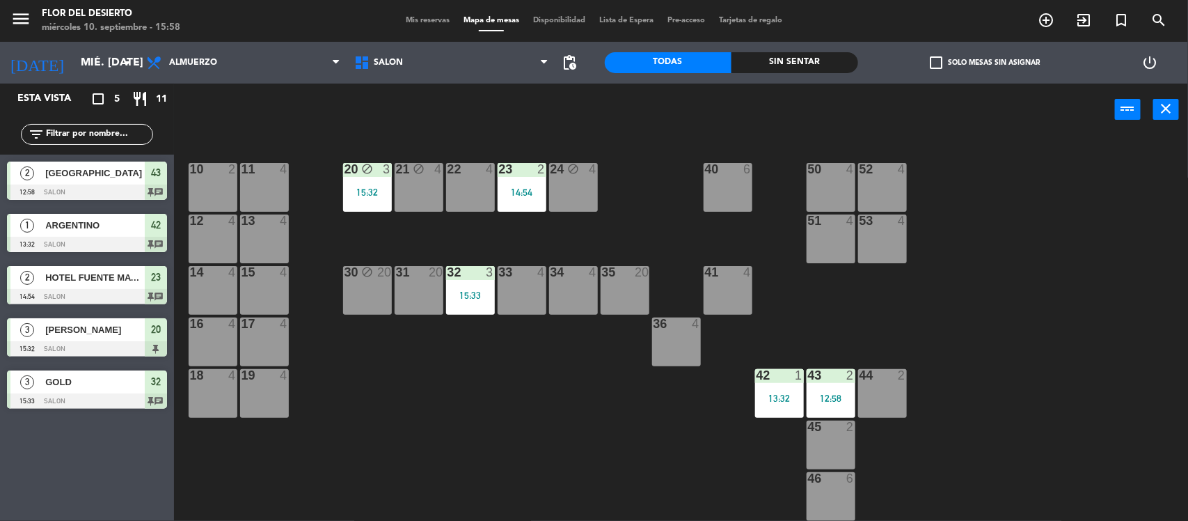
click at [384, 176] on div "20 block 3 15:32" at bounding box center [367, 187] width 49 height 49
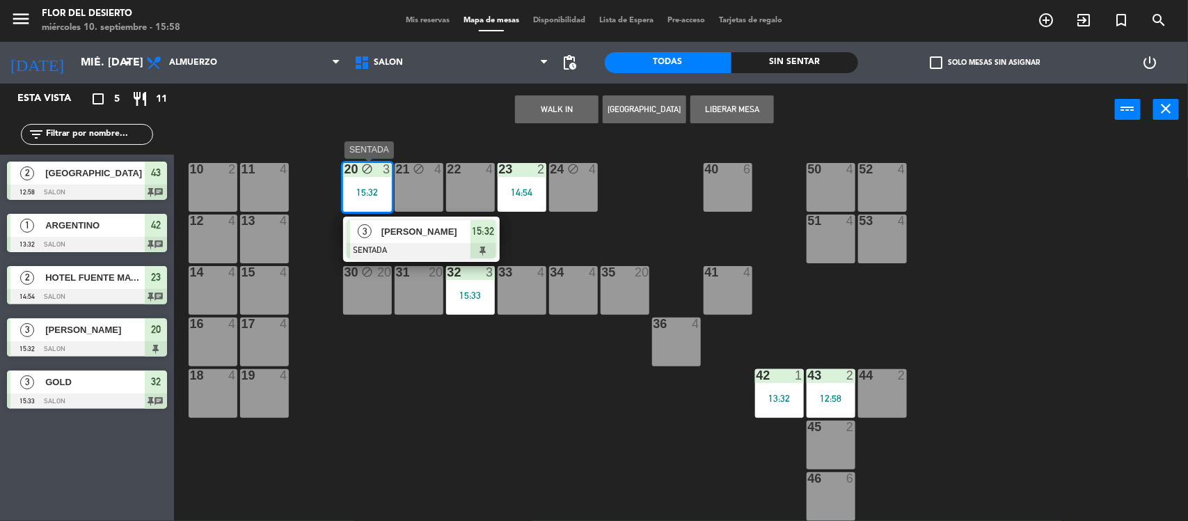
click at [407, 230] on span "[PERSON_NAME]" at bounding box center [426, 231] width 89 height 15
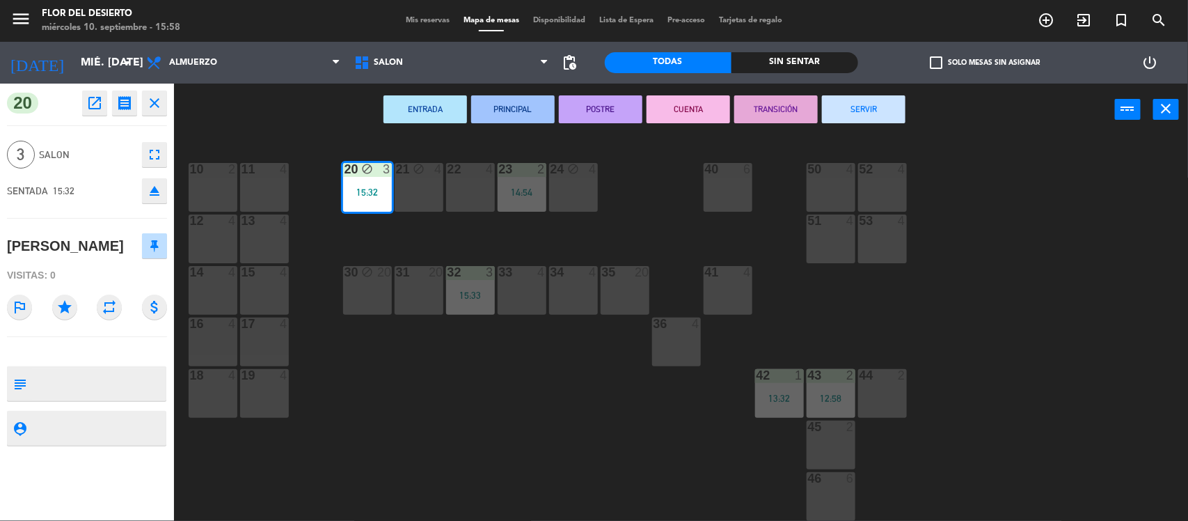
click at [840, 113] on button "SERVIR" at bounding box center [864, 109] width 84 height 28
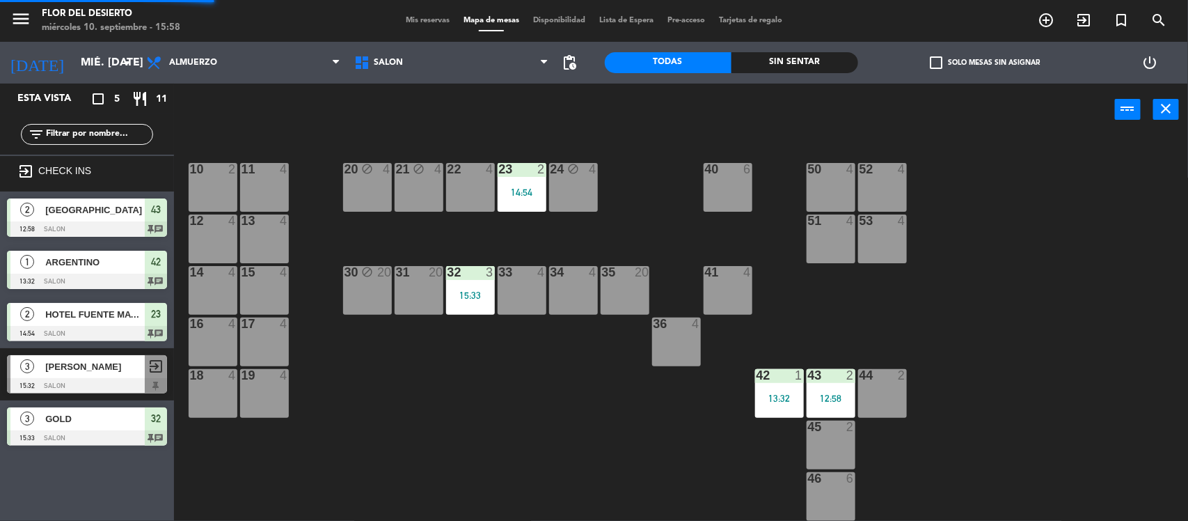
click at [519, 201] on div "23 2 14:54" at bounding box center [522, 187] width 49 height 49
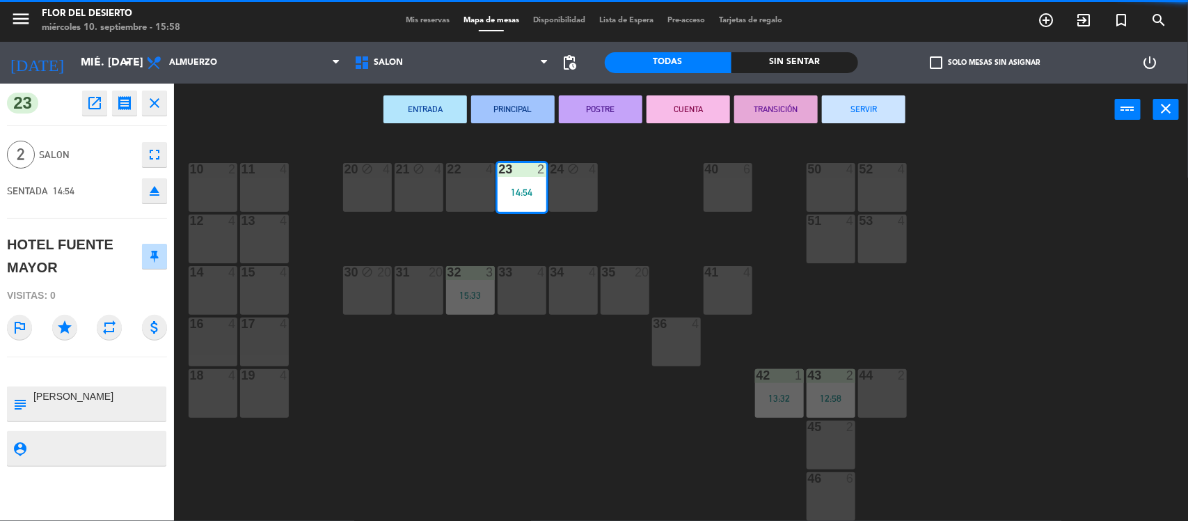
click at [879, 106] on button "SERVIR" at bounding box center [864, 109] width 84 height 28
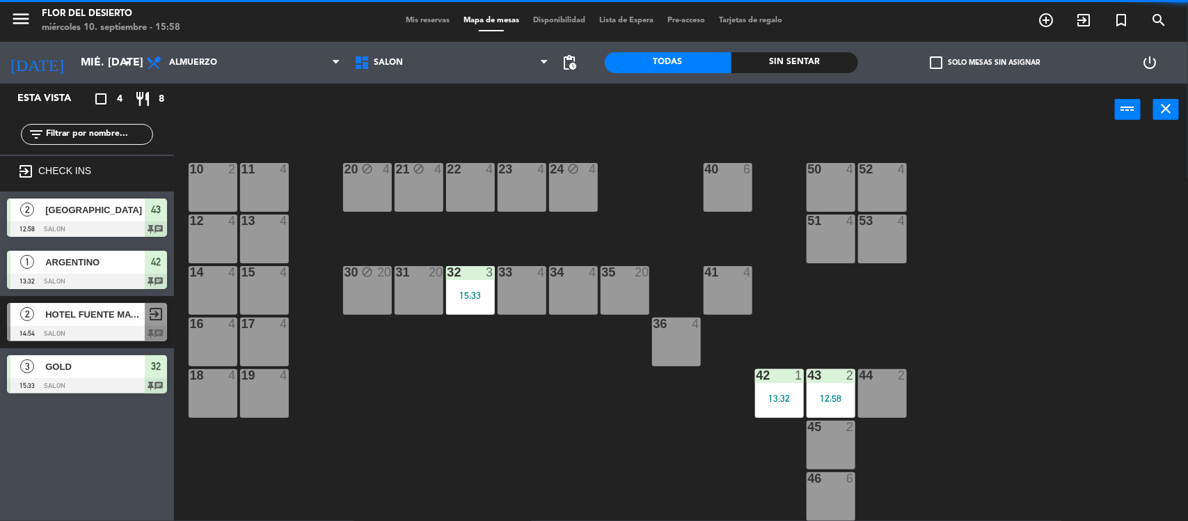
click at [476, 290] on div "15:33" at bounding box center [470, 295] width 49 height 10
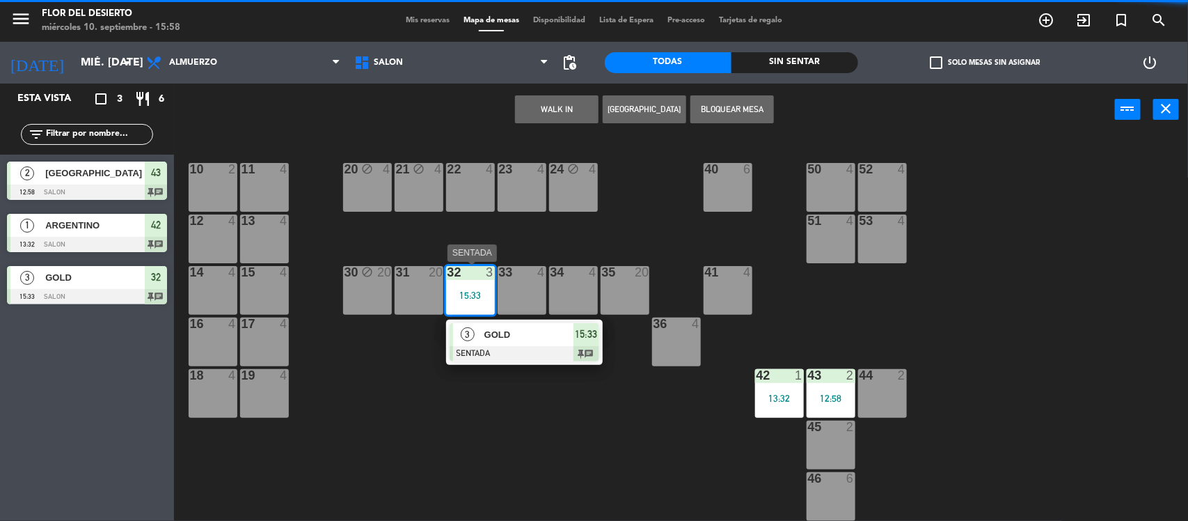
drag, startPoint x: 510, startPoint y: 331, endPoint x: 596, endPoint y: 322, distance: 86.9
click at [510, 336] on div "3 GOLD SENTADA 15:33 chat" at bounding box center [525, 342] width 178 height 45
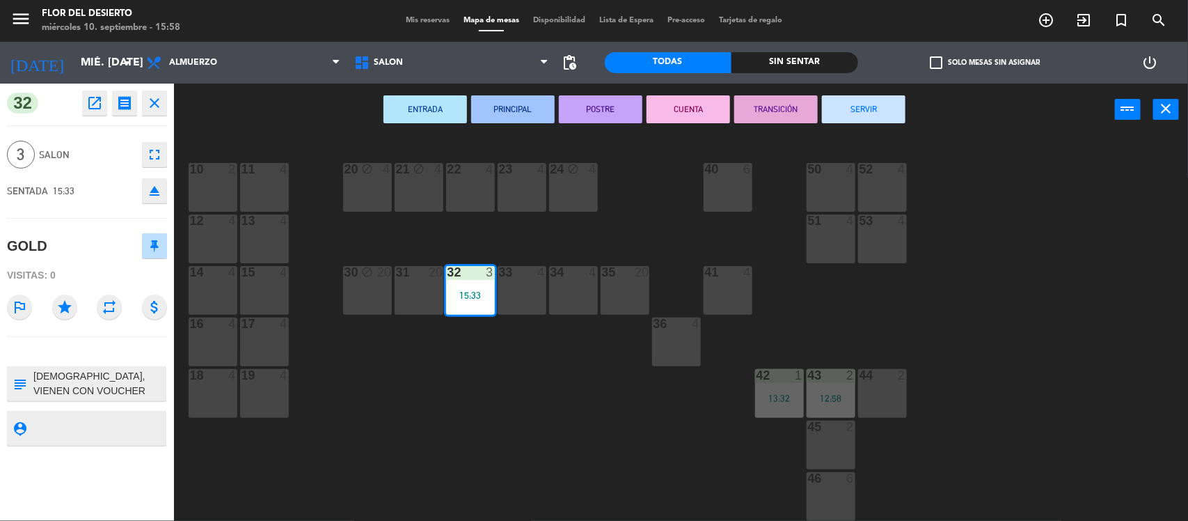
click at [884, 122] on button "SERVIR" at bounding box center [864, 109] width 84 height 28
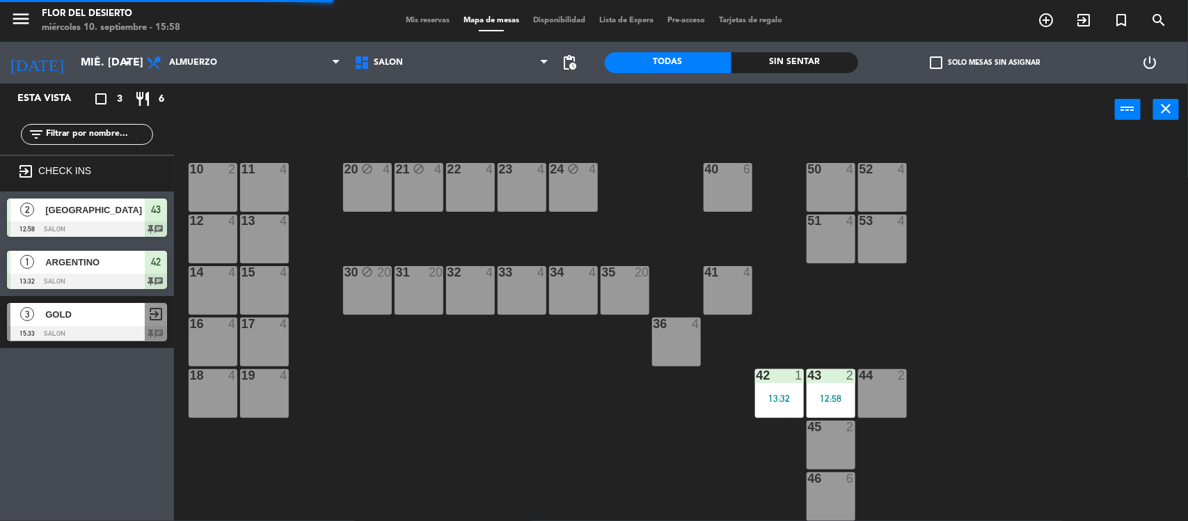
click at [780, 393] on div "13:32" at bounding box center [779, 398] width 49 height 10
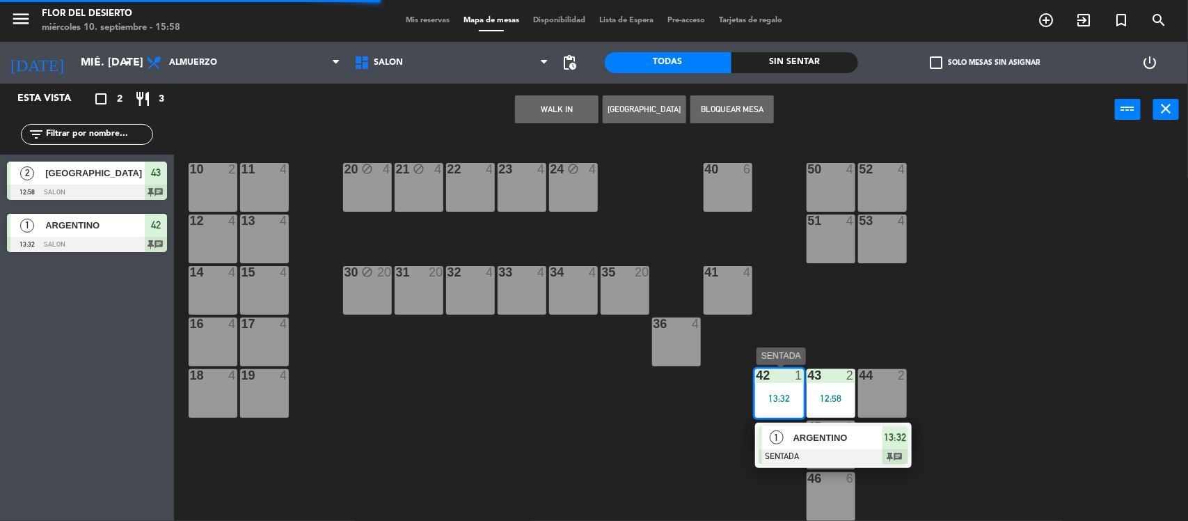
click at [815, 434] on span "ARGENTINO" at bounding box center [838, 437] width 89 height 15
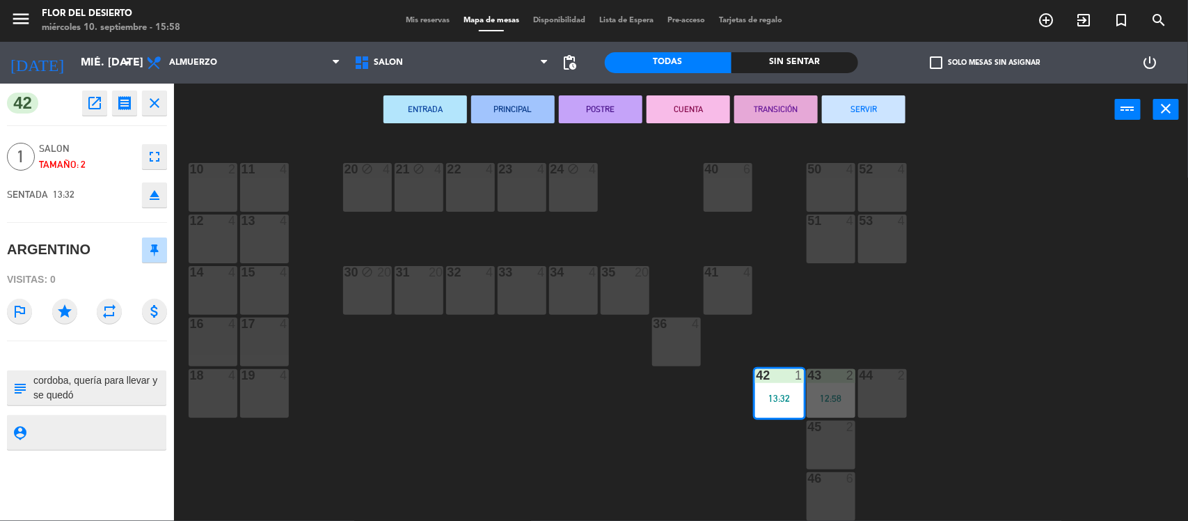
click at [891, 106] on button "SERVIR" at bounding box center [864, 109] width 84 height 28
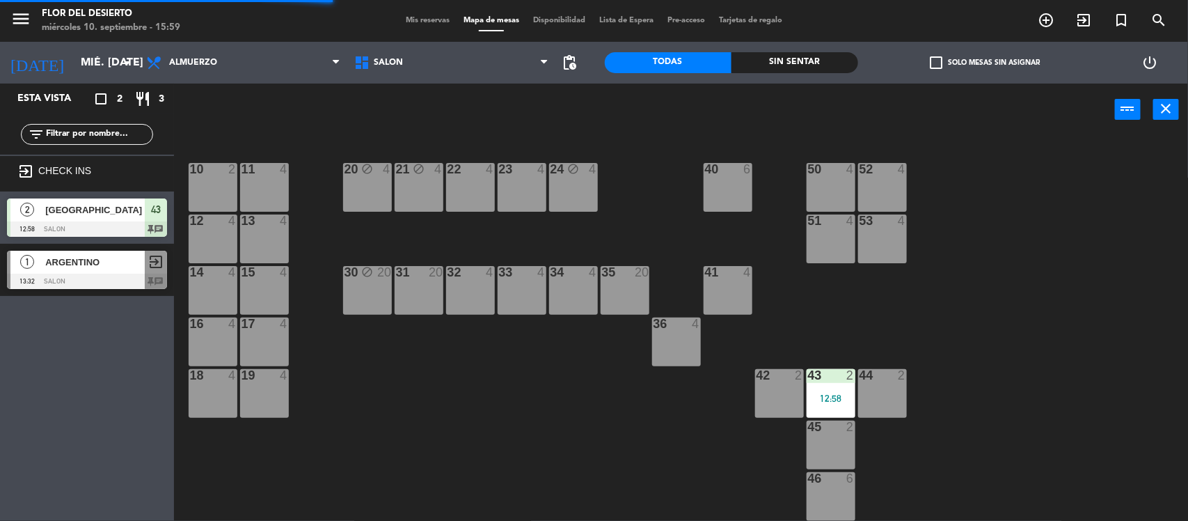
click at [808, 377] on div "43" at bounding box center [808, 375] width 1 height 13
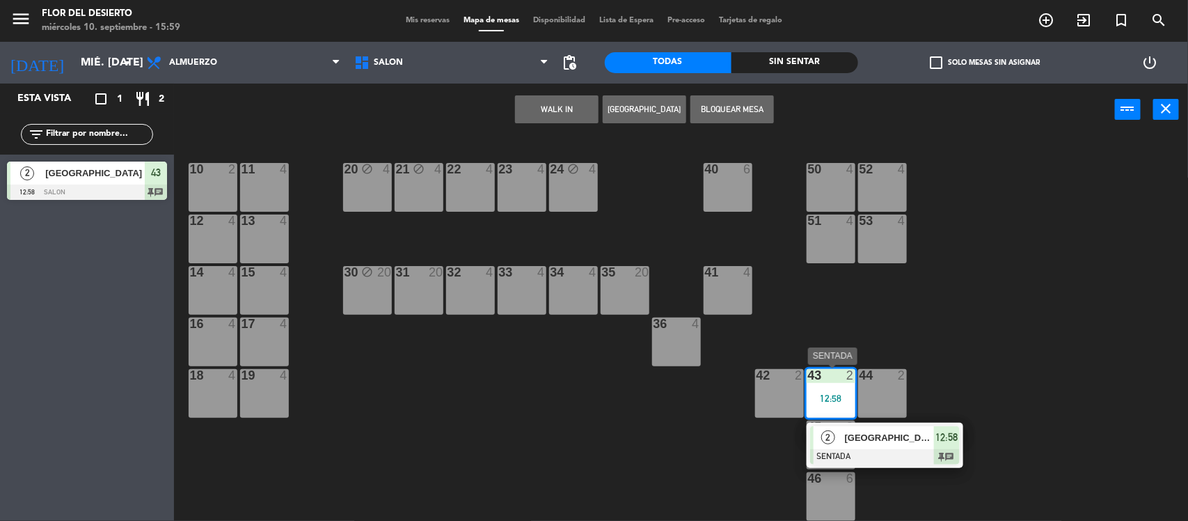
click at [847, 450] on div at bounding box center [885, 456] width 150 height 15
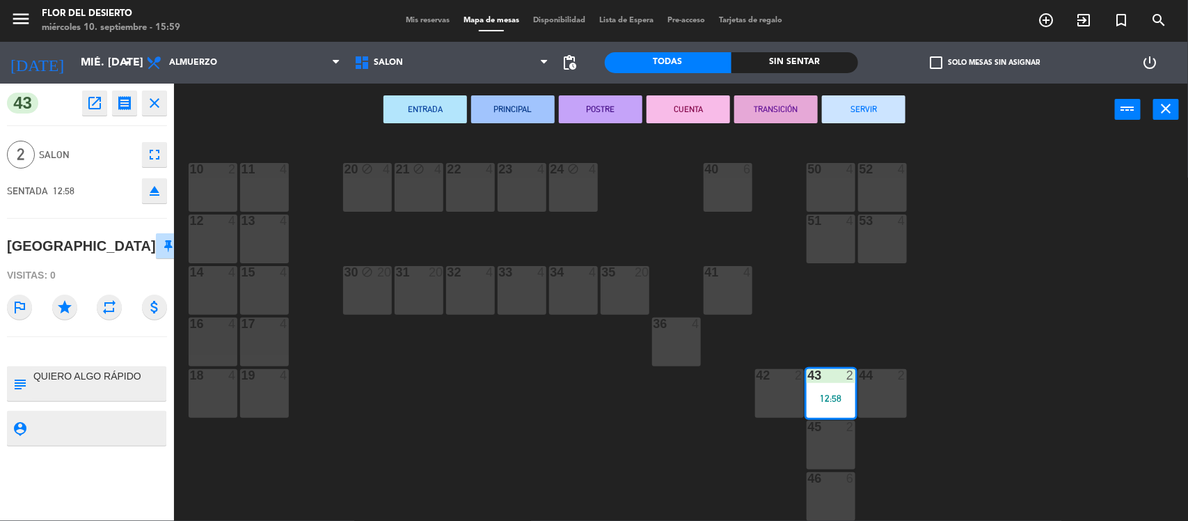
click at [883, 88] on div "ENTRADA PRINCIPAL POSTRE CUENTA TRANSICIÓN SERVIR power_input close" at bounding box center [644, 110] width 941 height 53
click at [881, 124] on div "ENTRADA PRINCIPAL POSTRE CUENTA TRANSICIÓN SERVIR power_input close" at bounding box center [644, 110] width 941 height 53
click at [885, 109] on button "SERVIR" at bounding box center [864, 109] width 84 height 28
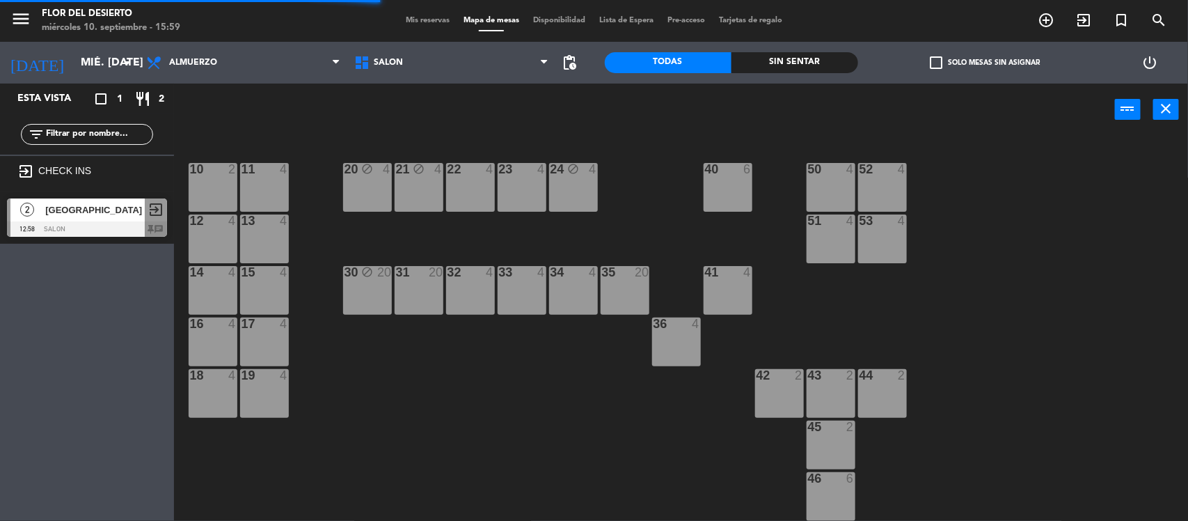
click at [408, 25] on div "Mis reservas Mapa de mesas Disponibilidad Lista de Espera Pre-acceso Tarjetas d…" at bounding box center [594, 21] width 391 height 13
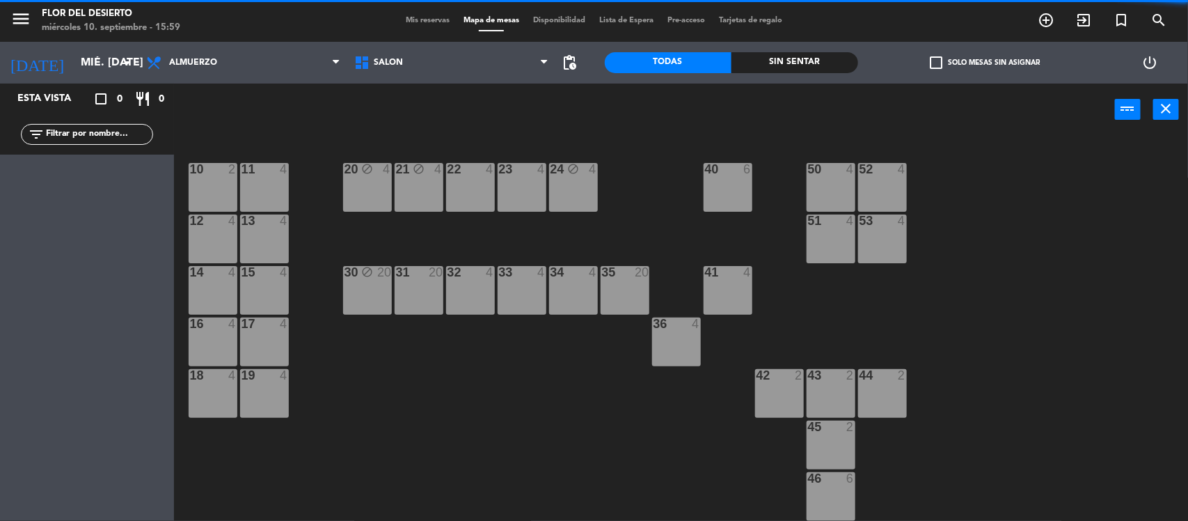
click at [423, 22] on span "Mis reservas" at bounding box center [428, 21] width 58 height 8
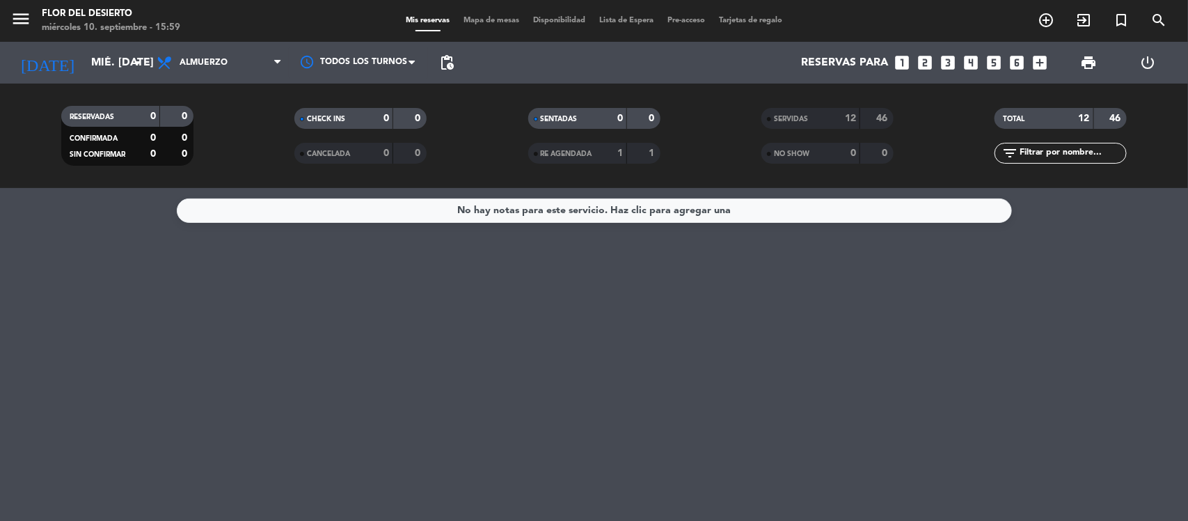
click at [878, 116] on strong "46" at bounding box center [884, 118] width 14 height 10
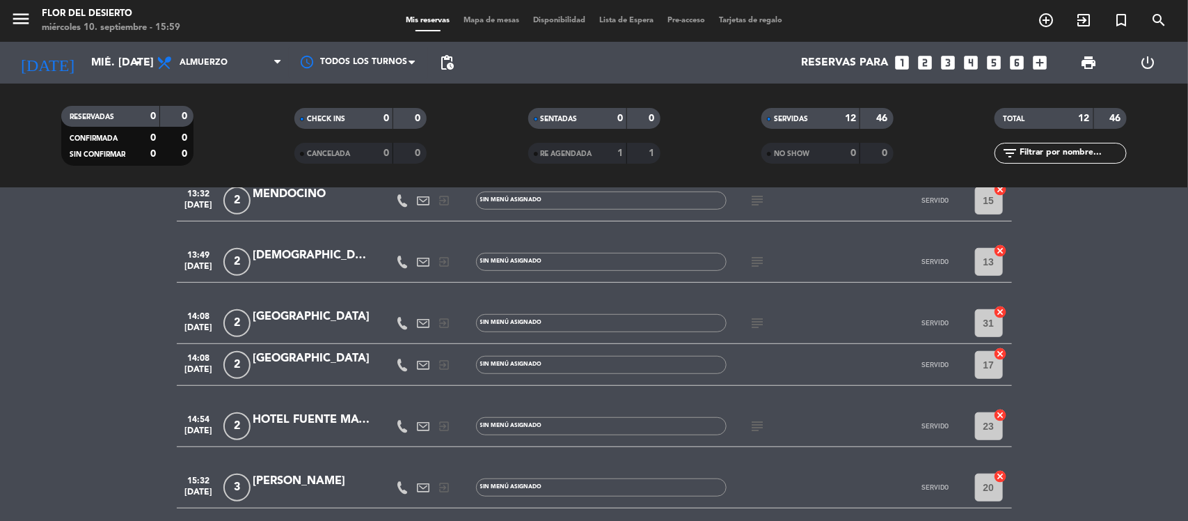
scroll to position [390, 0]
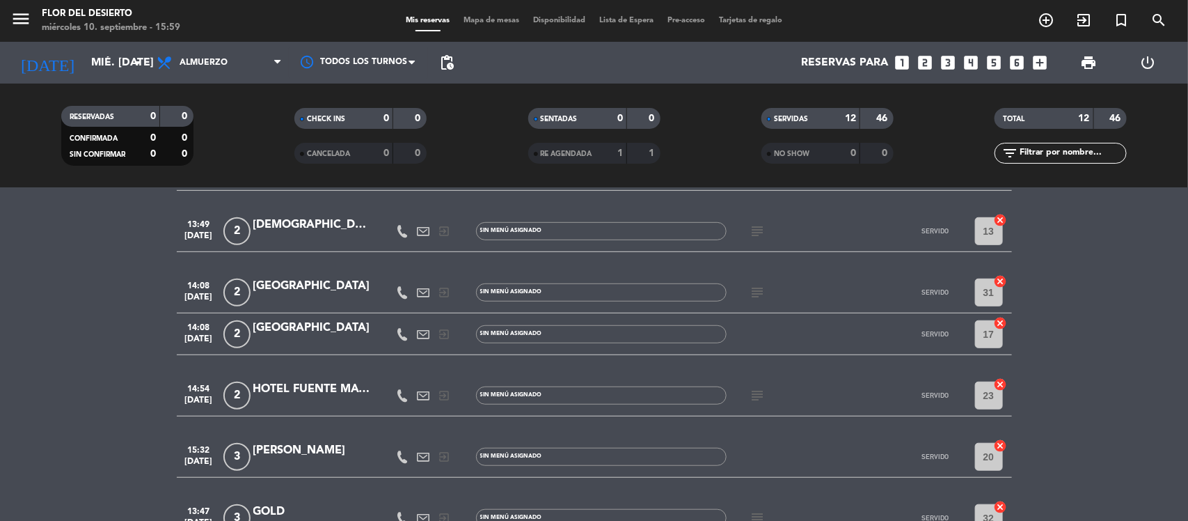
click at [308, 398] on div "HOTEL FUENTE MAYOR" at bounding box center [312, 389] width 118 height 18
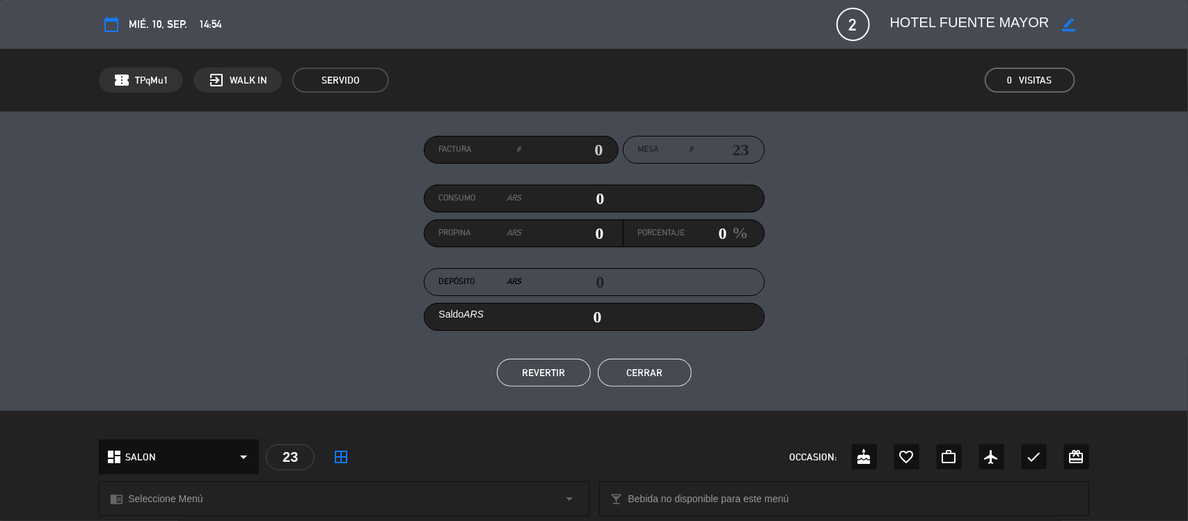
click at [533, 371] on button "REVERTIR" at bounding box center [544, 373] width 94 height 28
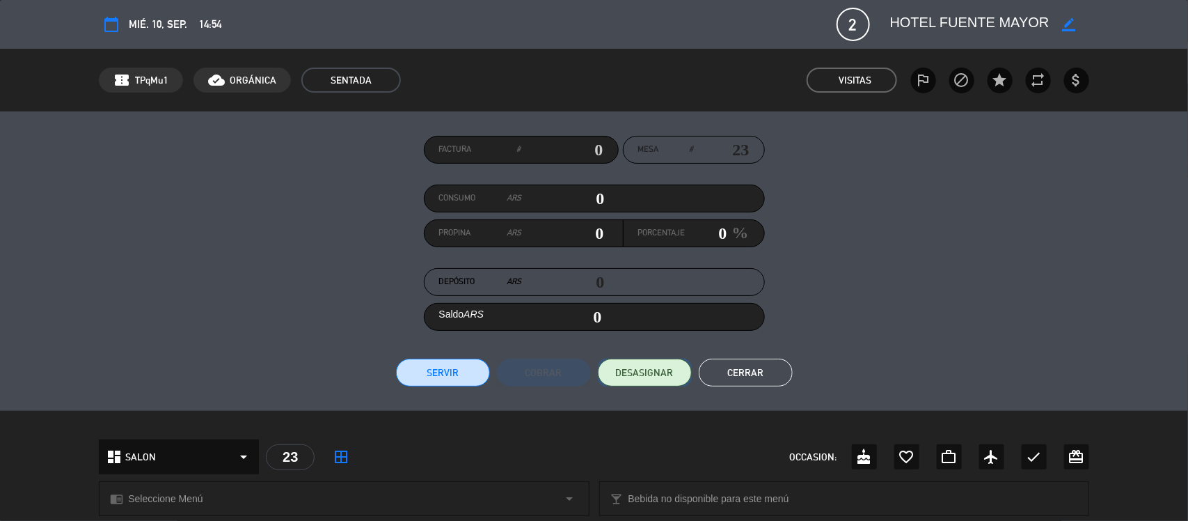
click at [664, 371] on span "DESASIGNAR" at bounding box center [645, 373] width 58 height 15
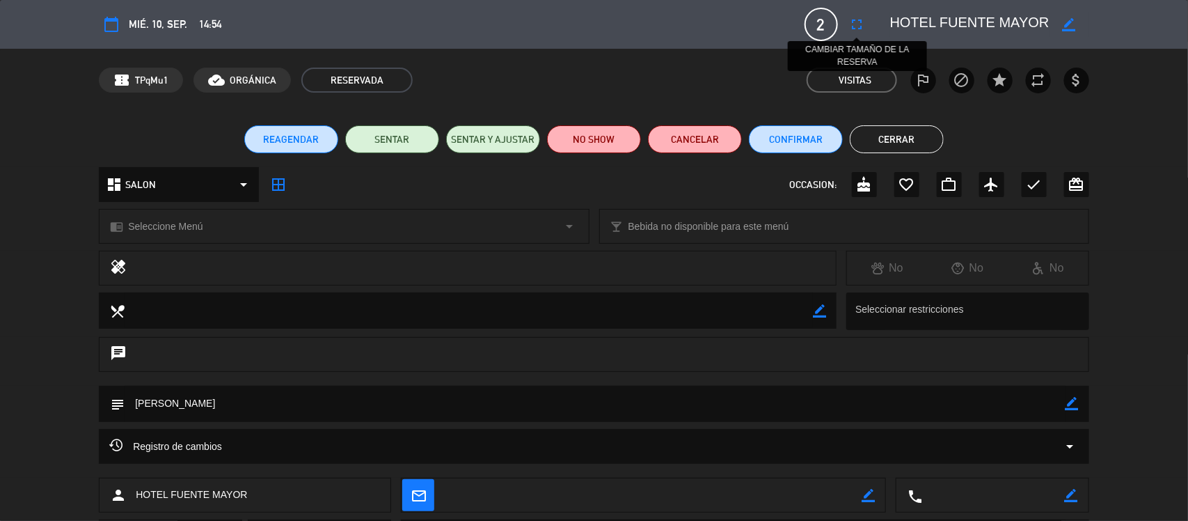
click at [858, 26] on icon "fullscreen" at bounding box center [857, 24] width 17 height 17
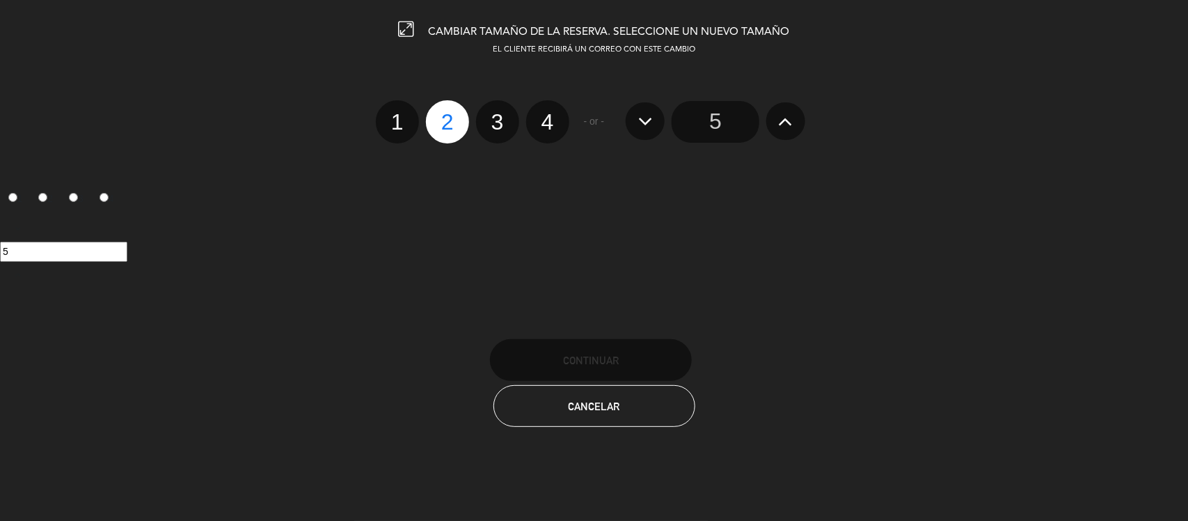
click at [508, 116] on label "3" at bounding box center [497, 121] width 43 height 43
click at [501, 114] on input "3" at bounding box center [496, 109] width 9 height 9
radio input "true"
radio input "false"
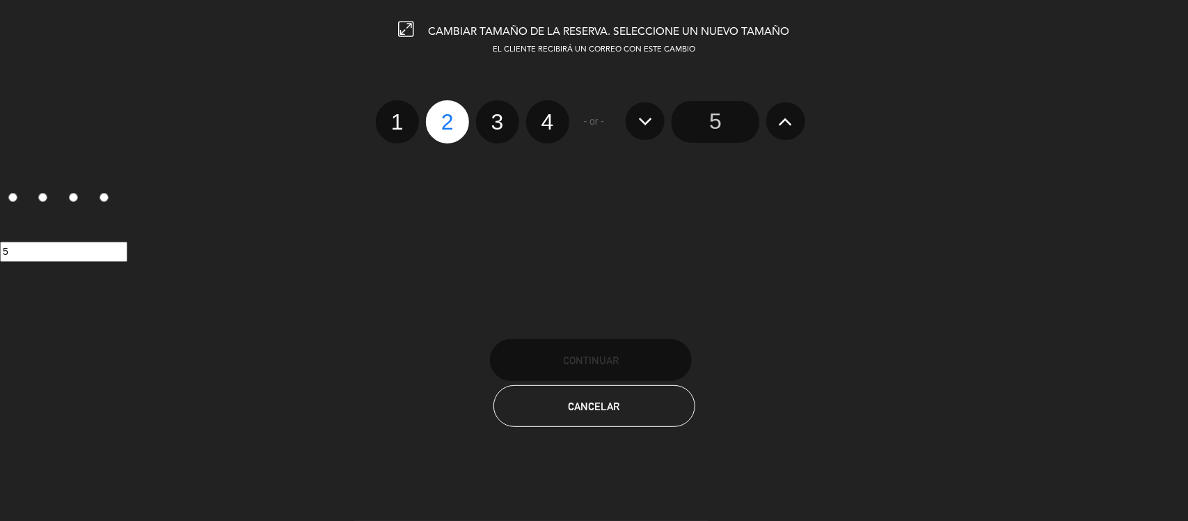
radio input "false"
radio input "true"
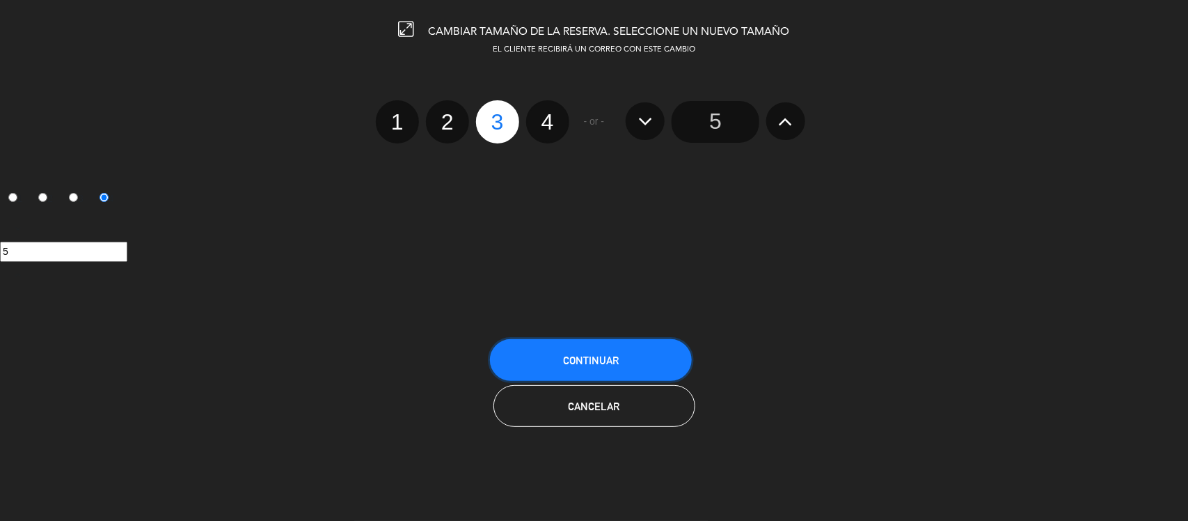
click at [615, 356] on span "Continuar" at bounding box center [591, 360] width 56 height 12
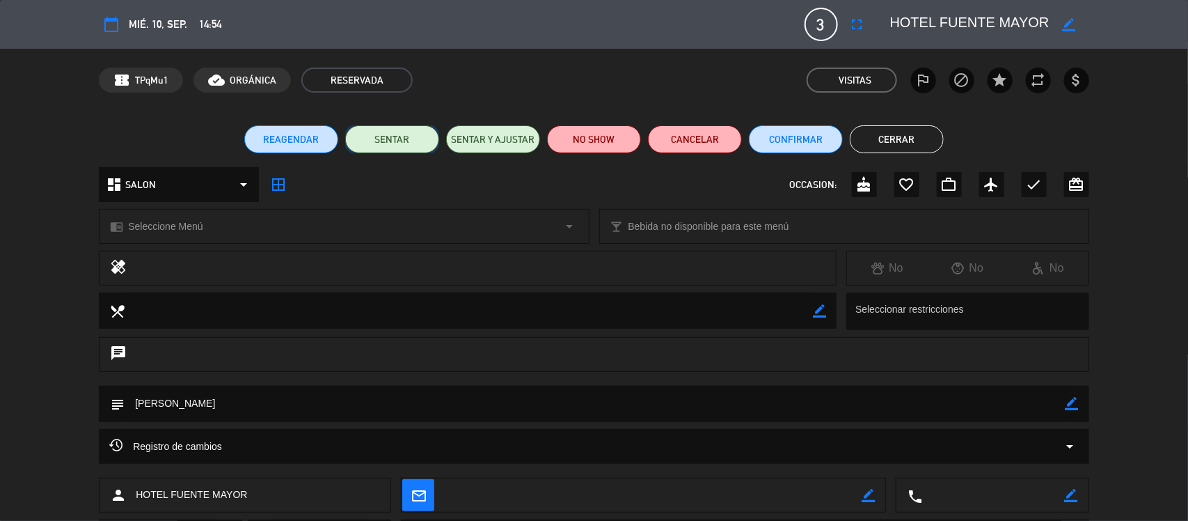
click at [397, 141] on button "SENTAR" at bounding box center [392, 139] width 94 height 28
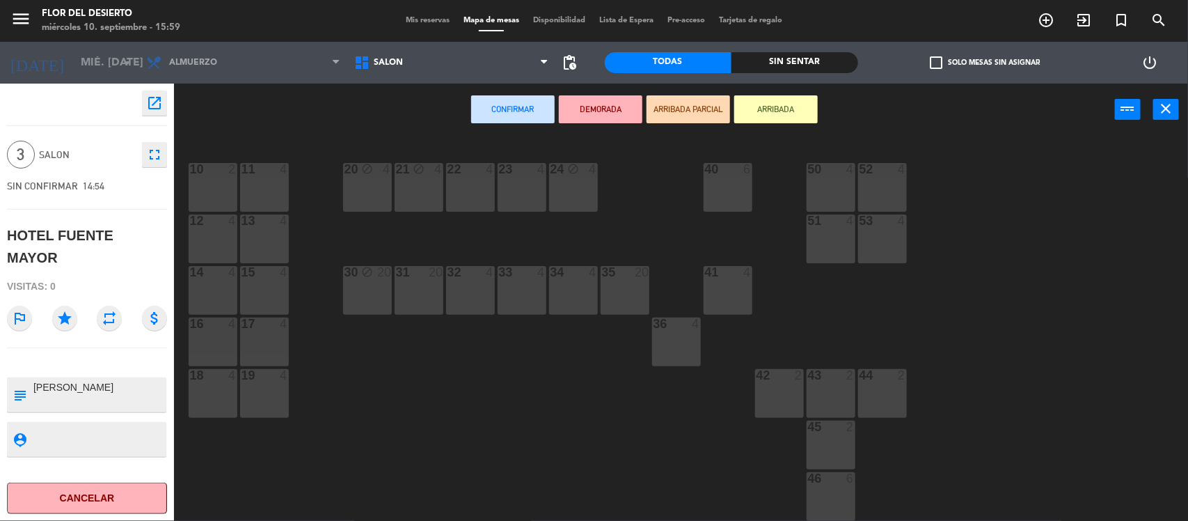
click at [533, 183] on div "23 4" at bounding box center [522, 187] width 49 height 49
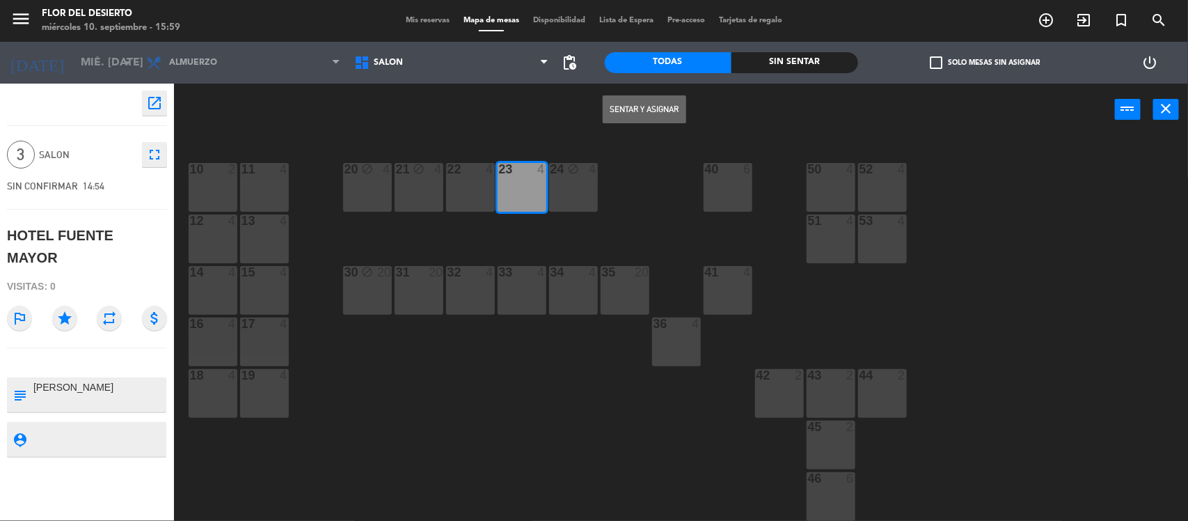
click at [618, 108] on button "Sentar y Asignar" at bounding box center [645, 109] width 84 height 28
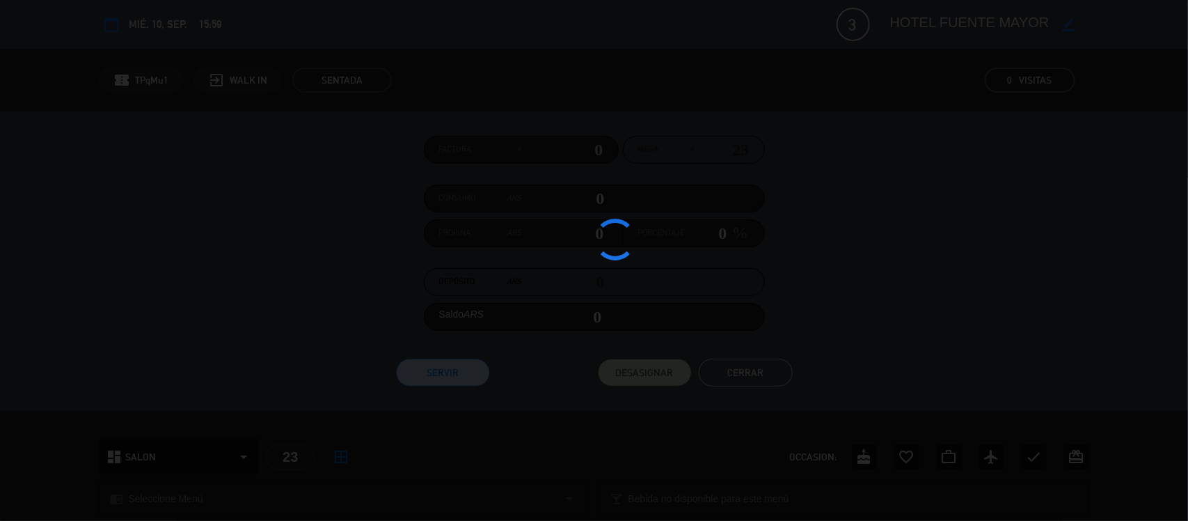
click at [493, 22] on div at bounding box center [594, 260] width 1188 height 521
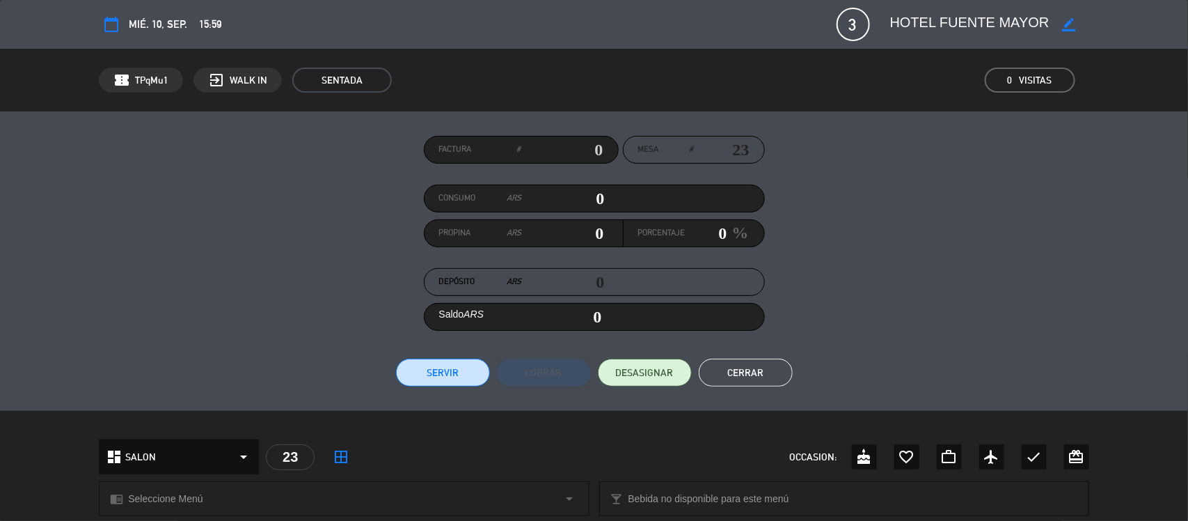
click at [473, 370] on button "Servir" at bounding box center [443, 373] width 94 height 28
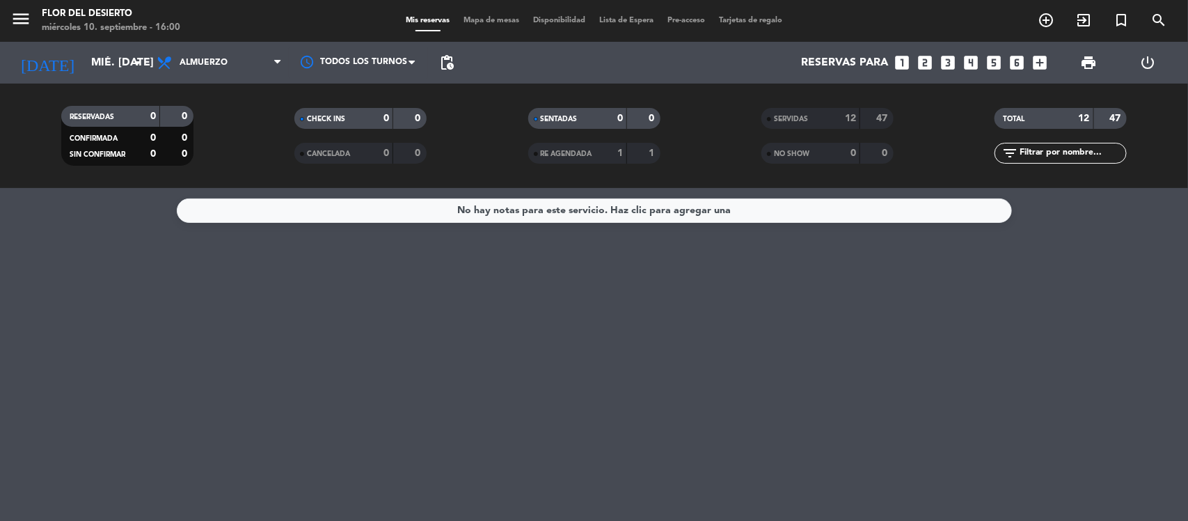
click at [879, 118] on strong "47" at bounding box center [884, 118] width 14 height 10
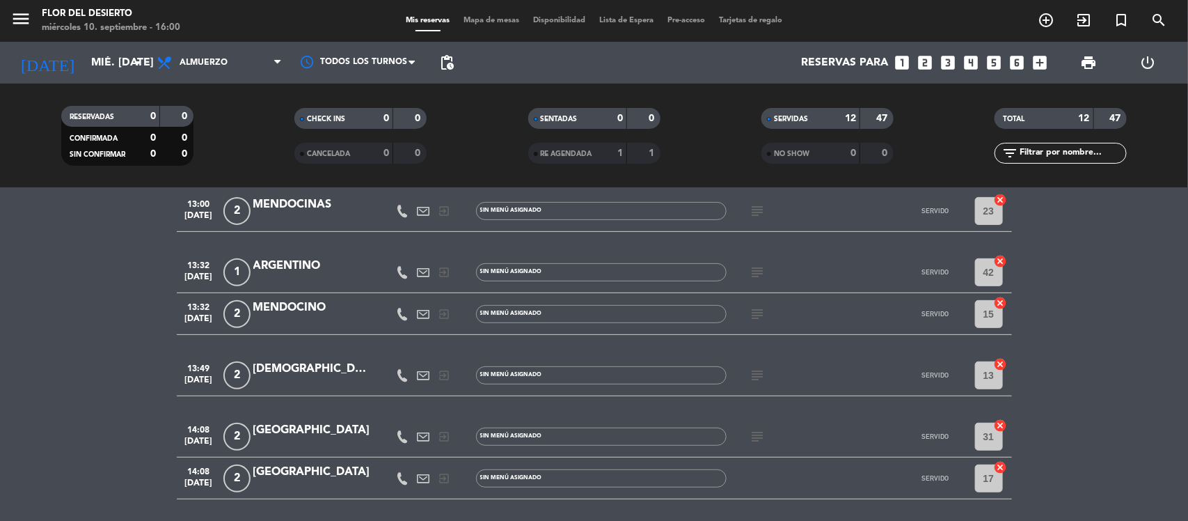
scroll to position [216, 0]
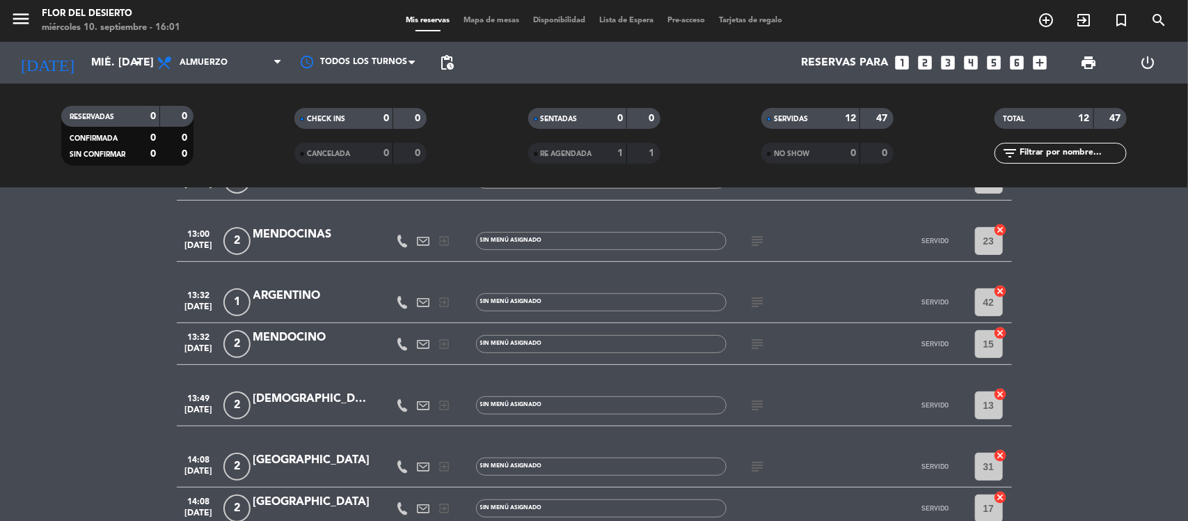
click at [474, 19] on span "Mapa de mesas" at bounding box center [492, 21] width 70 height 8
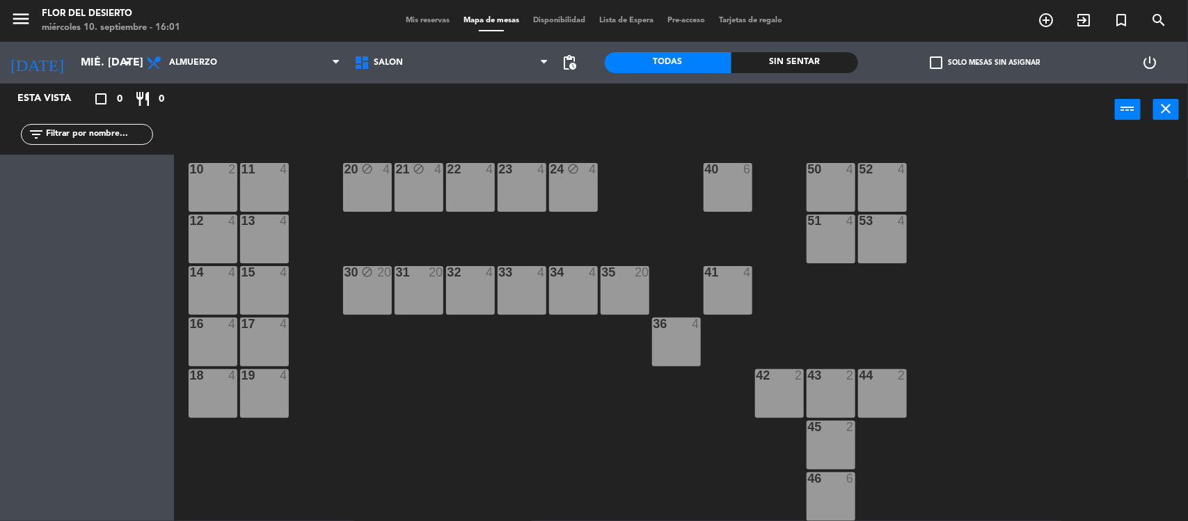
click at [492, 296] on div "32 4" at bounding box center [470, 290] width 49 height 49
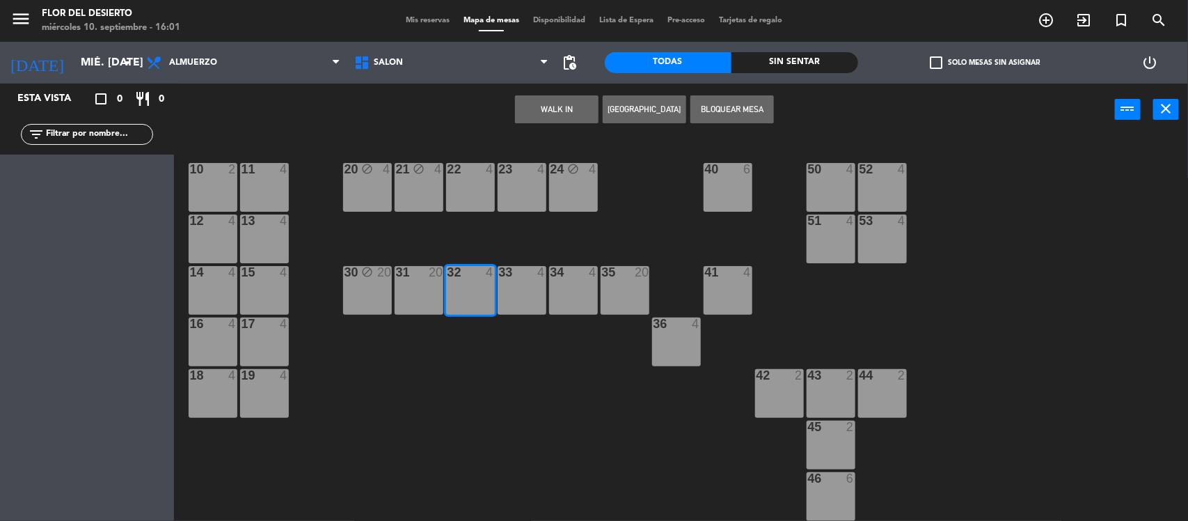
click at [556, 102] on button "WALK IN" at bounding box center [557, 109] width 84 height 28
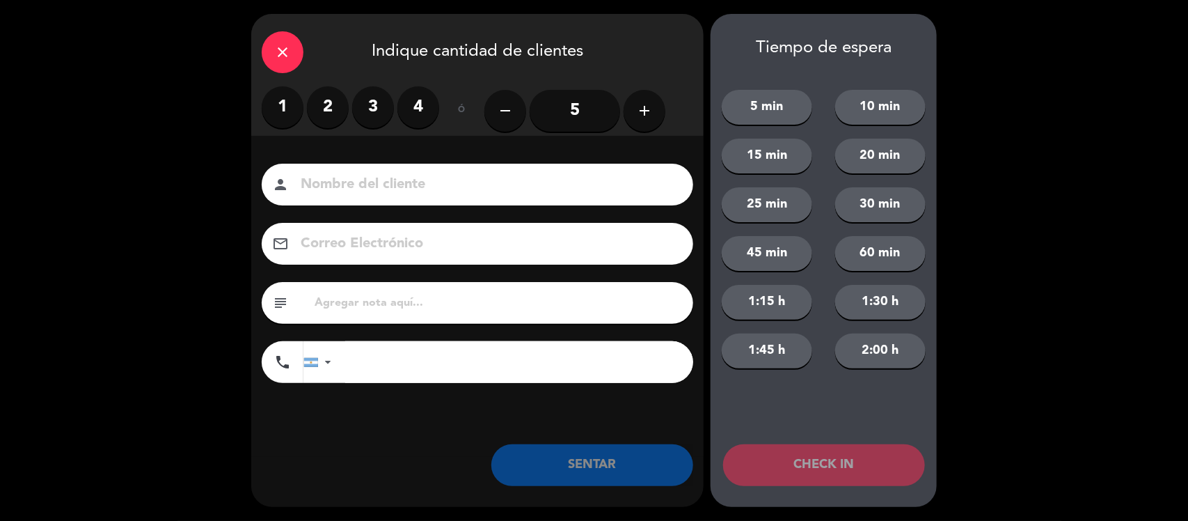
click at [672, 109] on div "1 2 3 4 ó remove 5 add" at bounding box center [478, 110] width 432 height 49
click at [666, 107] on div "1 2 3 4 ó remove 5 add" at bounding box center [478, 110] width 432 height 49
click at [653, 109] on button "add" at bounding box center [645, 111] width 42 height 42
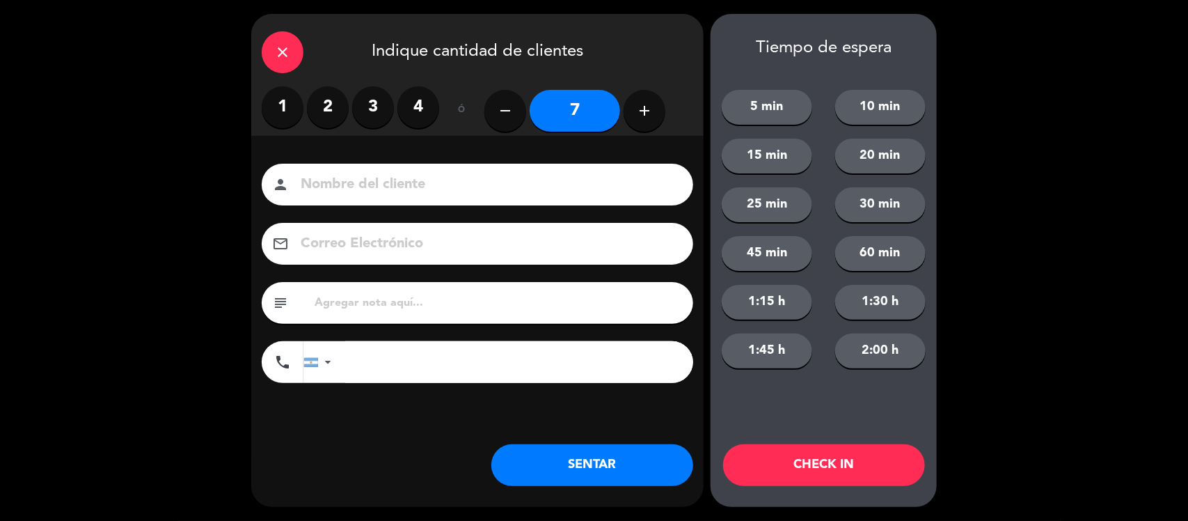
click at [653, 109] on button "add" at bounding box center [645, 111] width 42 height 42
click at [651, 116] on icon "add" at bounding box center [644, 110] width 17 height 17
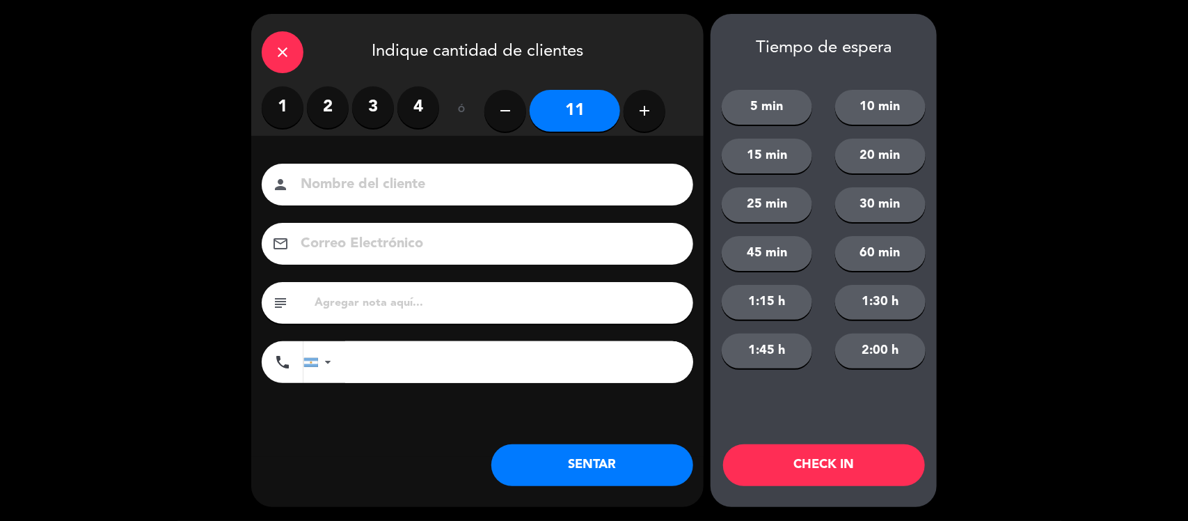
type input "12"
click at [517, 192] on input at bounding box center [487, 185] width 376 height 24
type input "n"
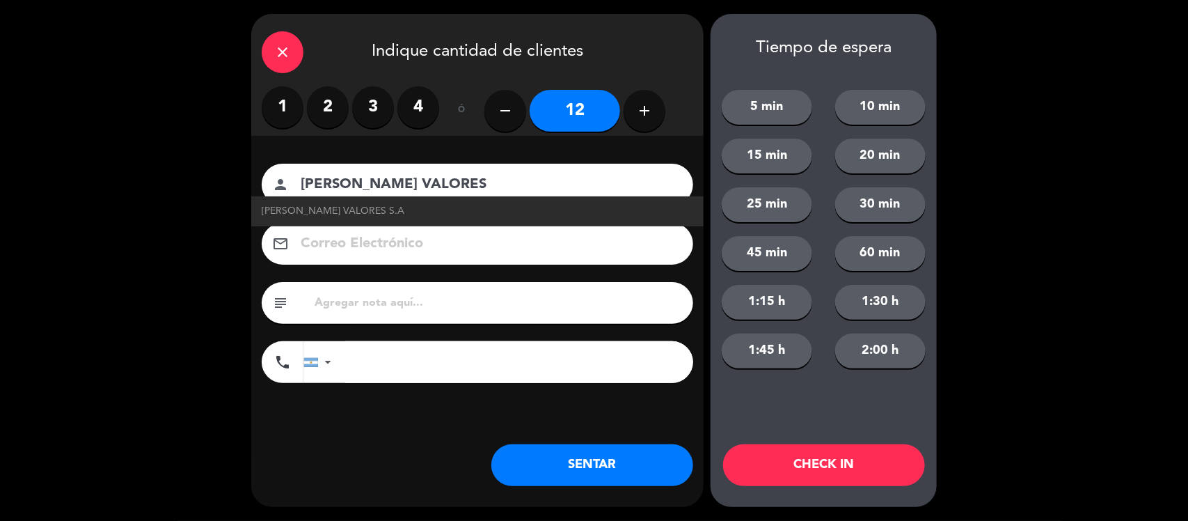
type input "[PERSON_NAME] VALORES"
click at [625, 455] on button "SENTAR" at bounding box center [593, 465] width 202 height 42
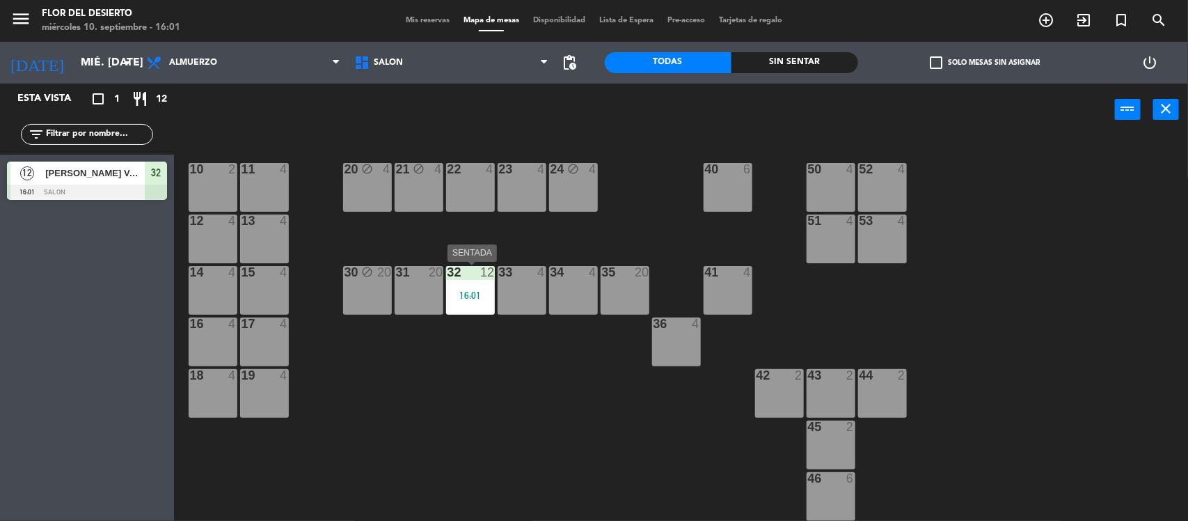
click at [471, 288] on div "32 12 16:01" at bounding box center [470, 290] width 49 height 49
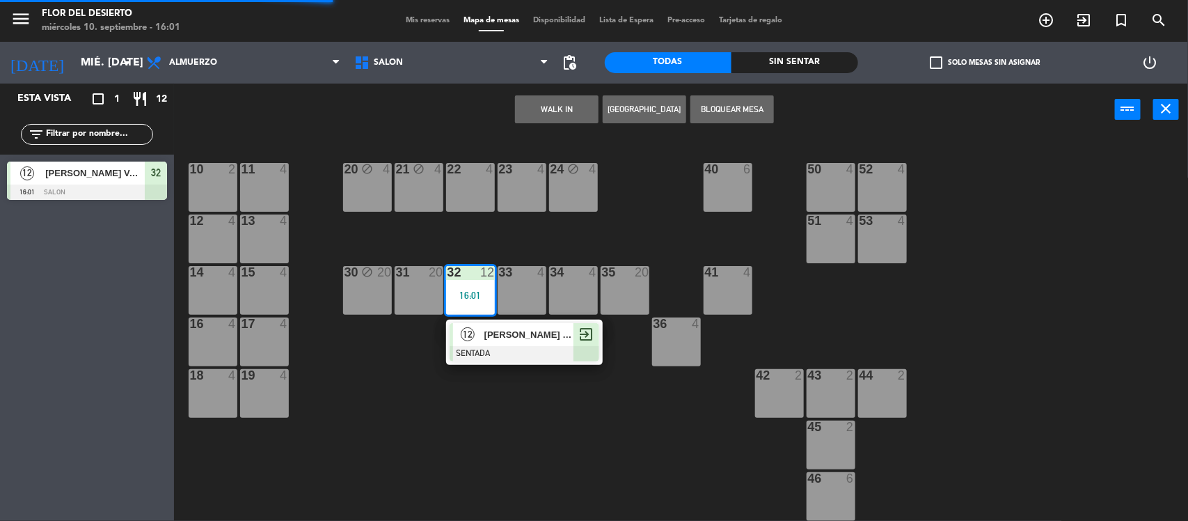
click at [495, 346] on div at bounding box center [525, 353] width 150 height 15
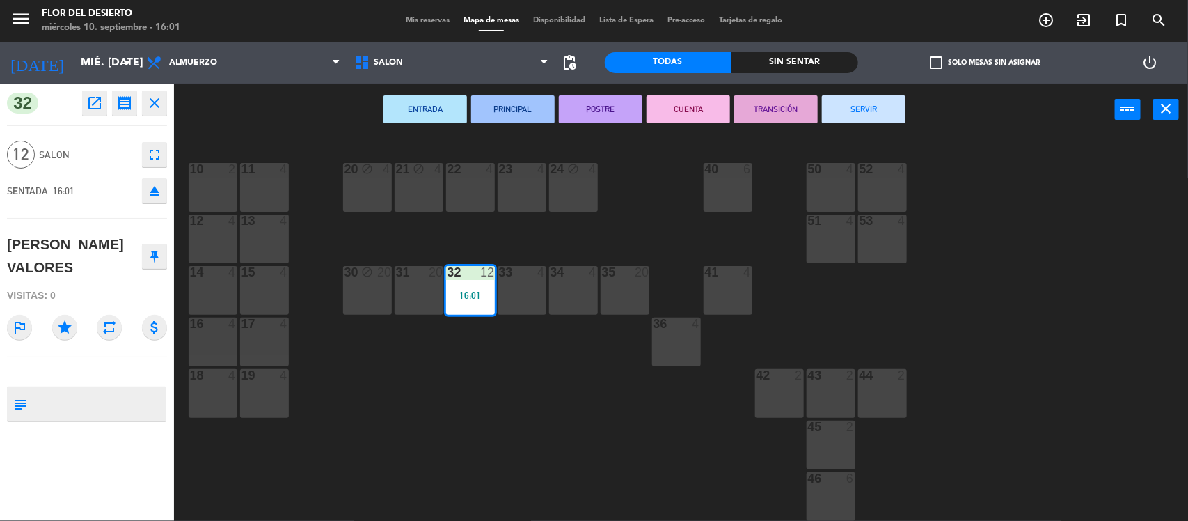
click at [861, 118] on button "SERVIR" at bounding box center [864, 109] width 84 height 28
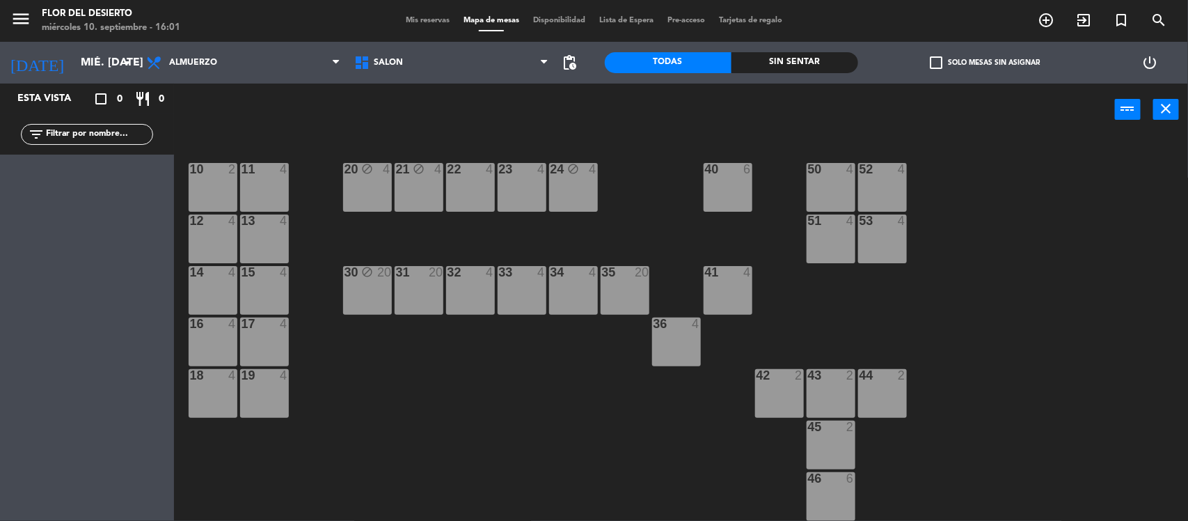
click at [429, 18] on span "Mis reservas" at bounding box center [428, 21] width 58 height 8
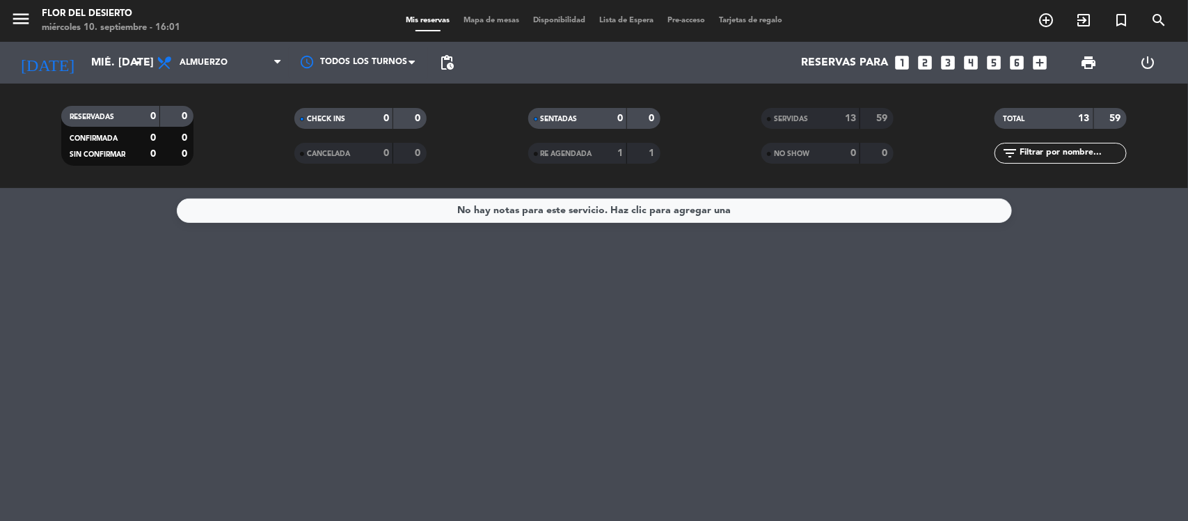
click at [488, 21] on span "Mapa de mesas" at bounding box center [492, 21] width 70 height 8
